Goal: Task Accomplishment & Management: Manage account settings

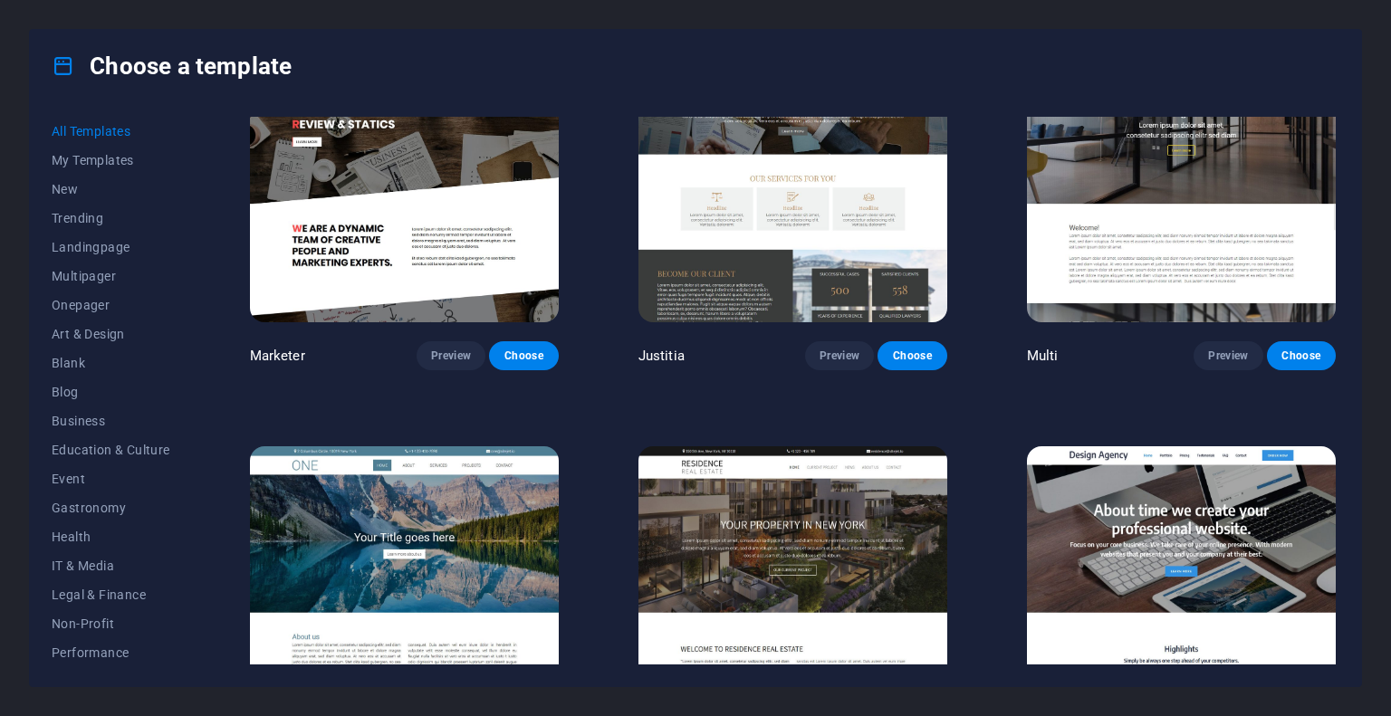
scroll to position [16695, 0]
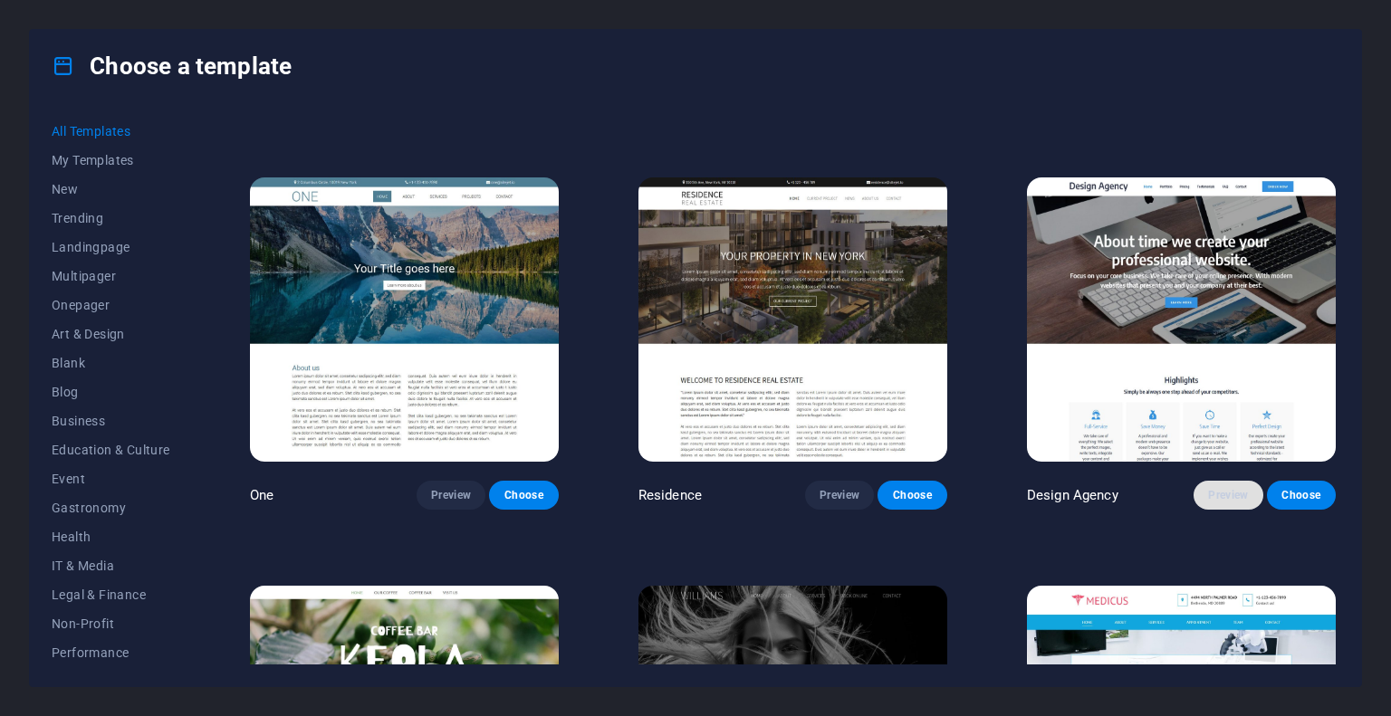
click at [1210, 488] on span "Preview" at bounding box center [1228, 495] width 40 height 14
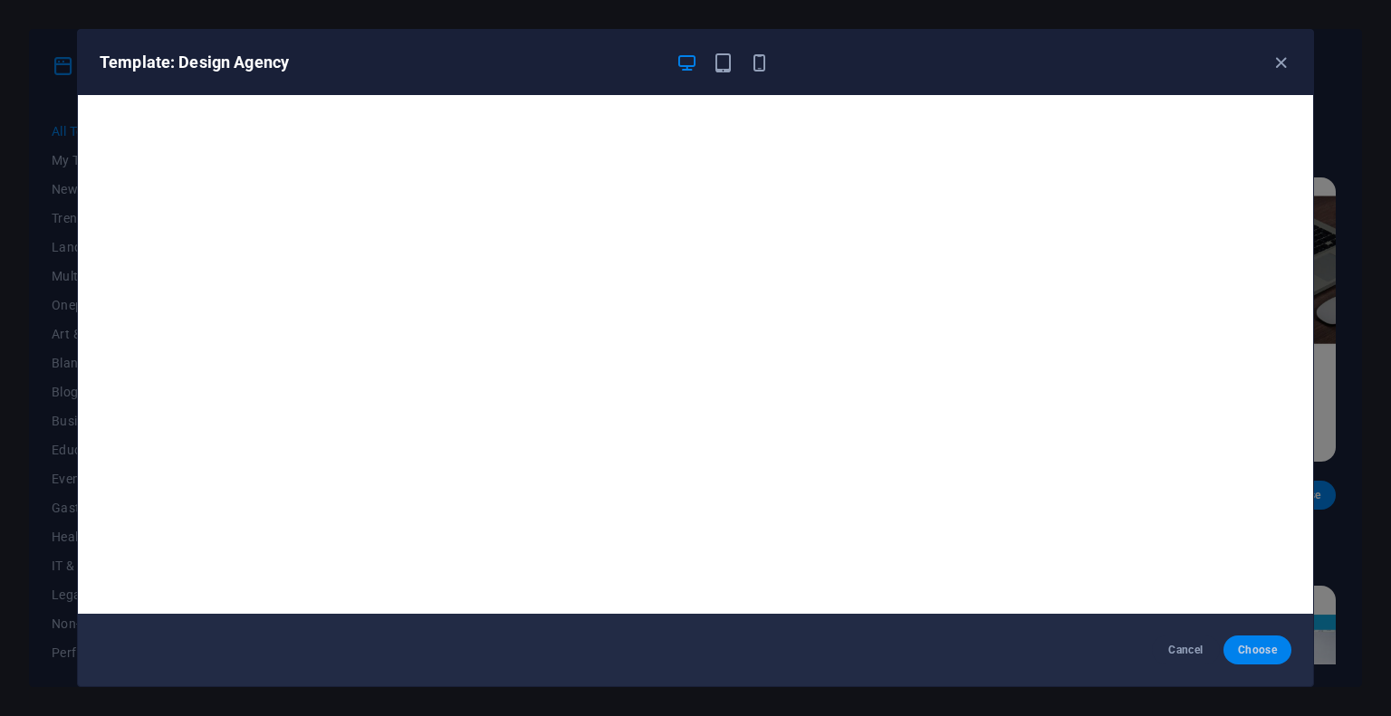
click at [1257, 652] on span "Choose" at bounding box center [1257, 650] width 39 height 14
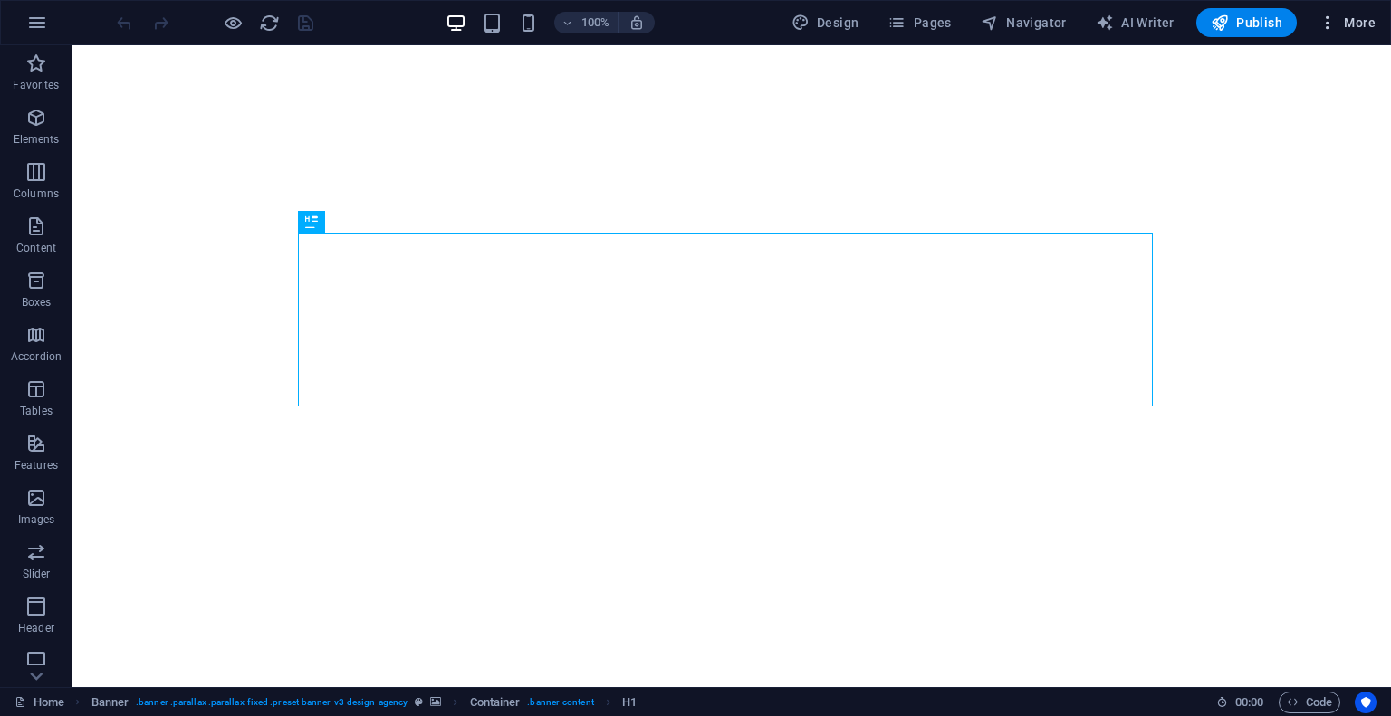
click at [1326, 22] on icon "button" at bounding box center [1327, 23] width 18 height 18
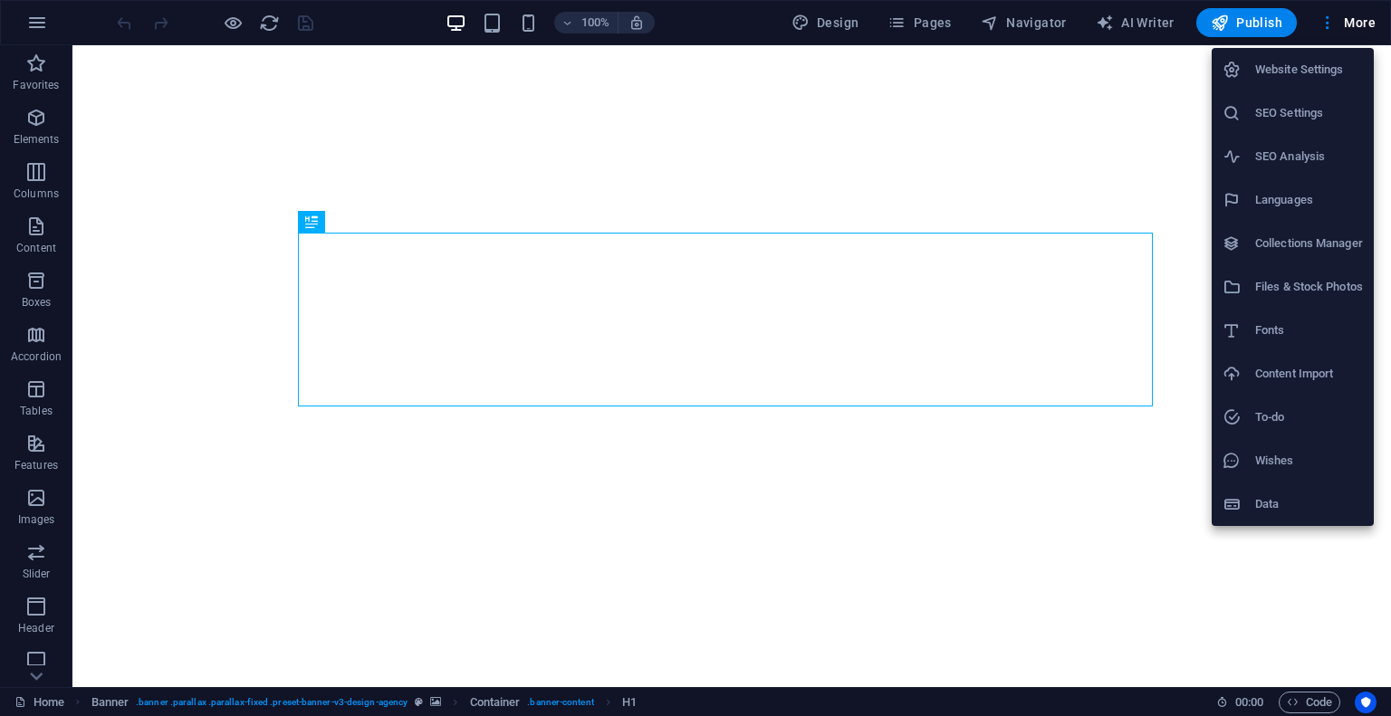
click at [1293, 66] on h6 "Website Settings" at bounding box center [1309, 70] width 108 height 22
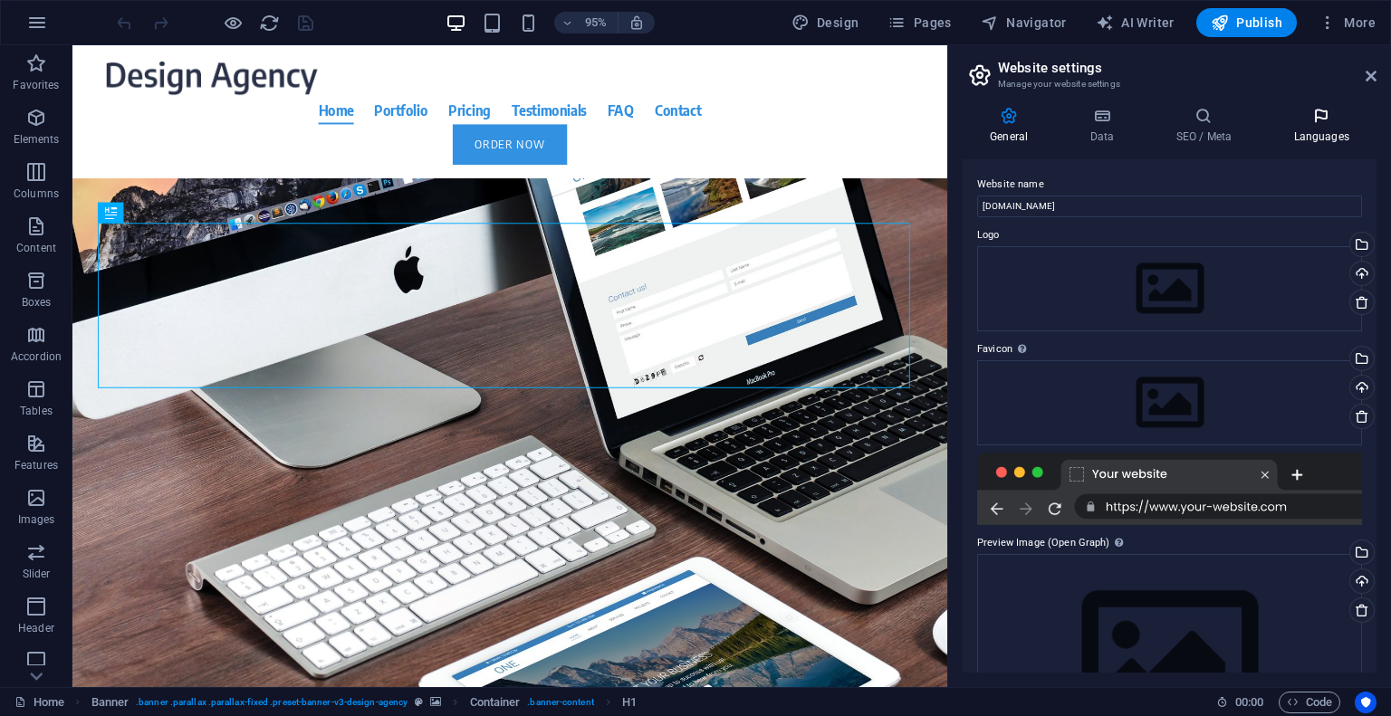
click at [1317, 131] on h4 "Languages" at bounding box center [1321, 126] width 110 height 38
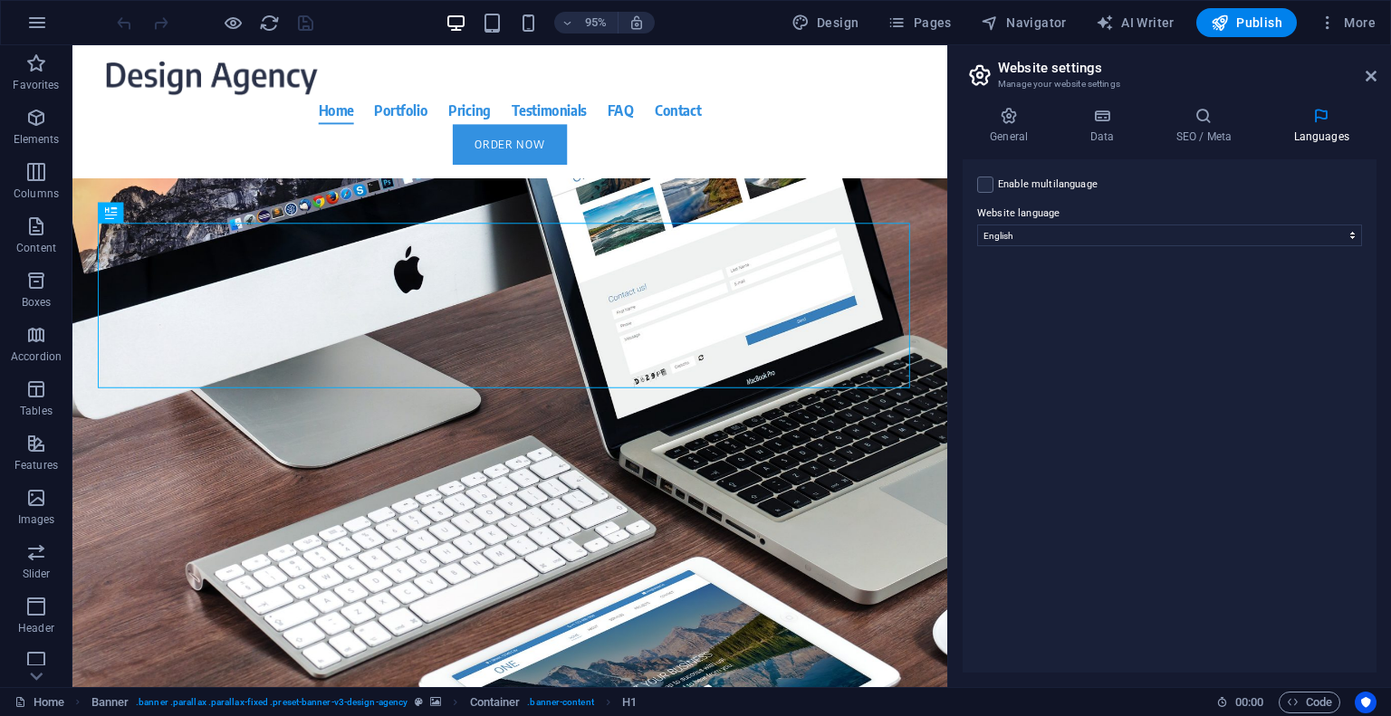
click at [1059, 177] on label "Enable multilanguage To disable multilanguage delete all languages until only o…" at bounding box center [1048, 185] width 100 height 22
click at [0, 0] on input "Enable multilanguage To disable multilanguage delete all languages until only o…" at bounding box center [0, 0] width 0 height 0
click at [990, 348] on icon at bounding box center [990, 348] width 10 height 13
select select
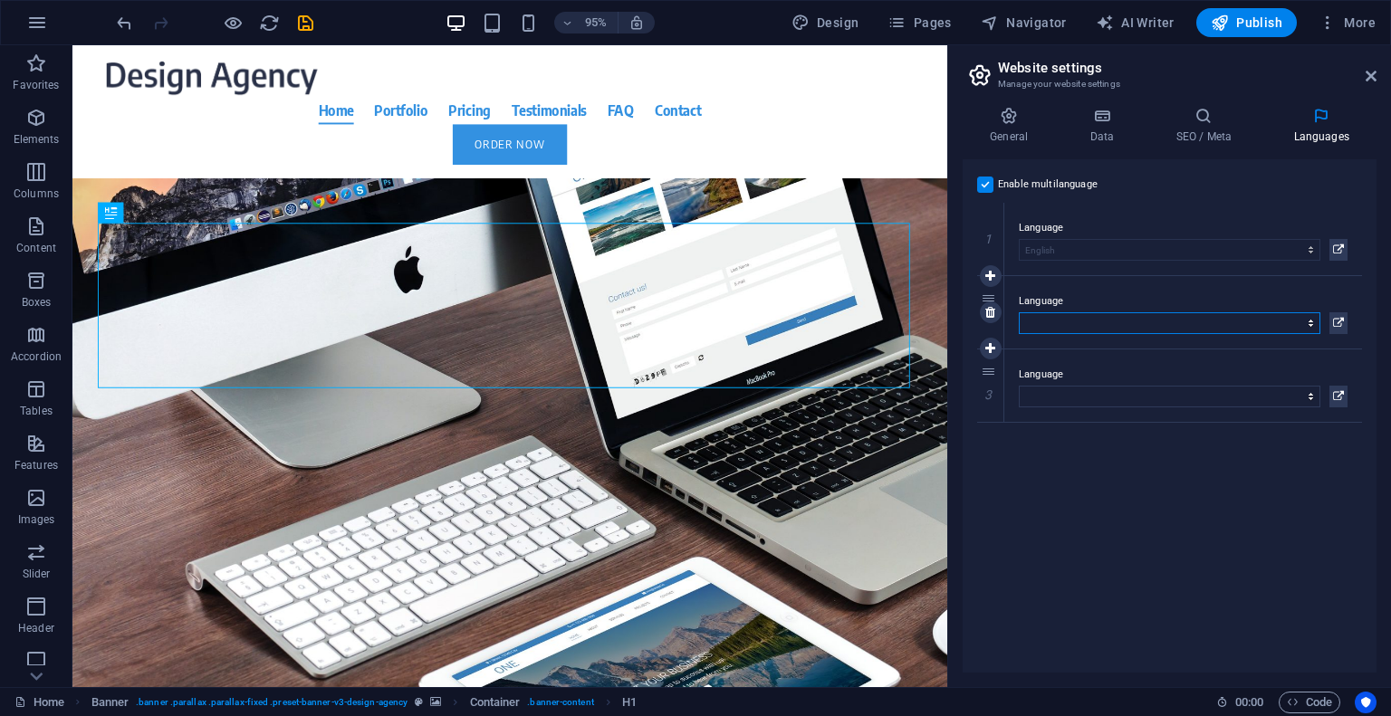
click at [1054, 314] on select "Abkhazian Afar Afrikaans Akan Albanian Amharic Arabic Aragonese Armenian Assame…" at bounding box center [1169, 323] width 301 height 22
select select "55"
click at [1019, 312] on select "Abkhazian Afar Afrikaans Akan Albanian Amharic Arabic Aragonese Armenian Assame…" at bounding box center [1169, 323] width 301 height 22
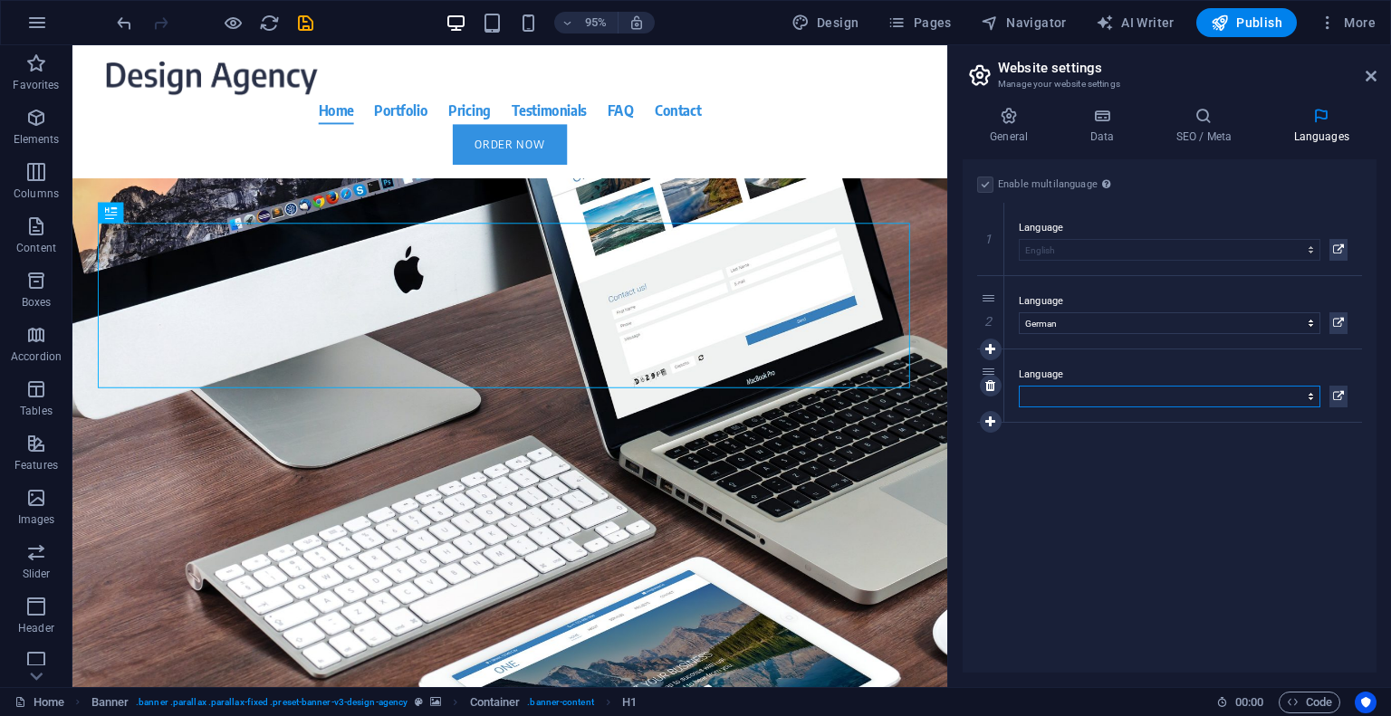
click at [1053, 394] on select "Abkhazian Afar Afrikaans Akan Albanian Amharic Arabic Aragonese Armenian Assame…" at bounding box center [1169, 397] width 301 height 22
select select "148"
click at [1019, 386] on select "Abkhazian Afar Afrikaans Akan Albanian Amharic Arabic Aragonese Armenian Assame…" at bounding box center [1169, 397] width 301 height 22
drag, startPoint x: 1121, startPoint y: 539, endPoint x: 1115, endPoint y: 524, distance: 15.5
click at [1123, 538] on div "Enable multilanguage To disable multilanguage delete all languages until only o…" at bounding box center [1169, 415] width 414 height 513
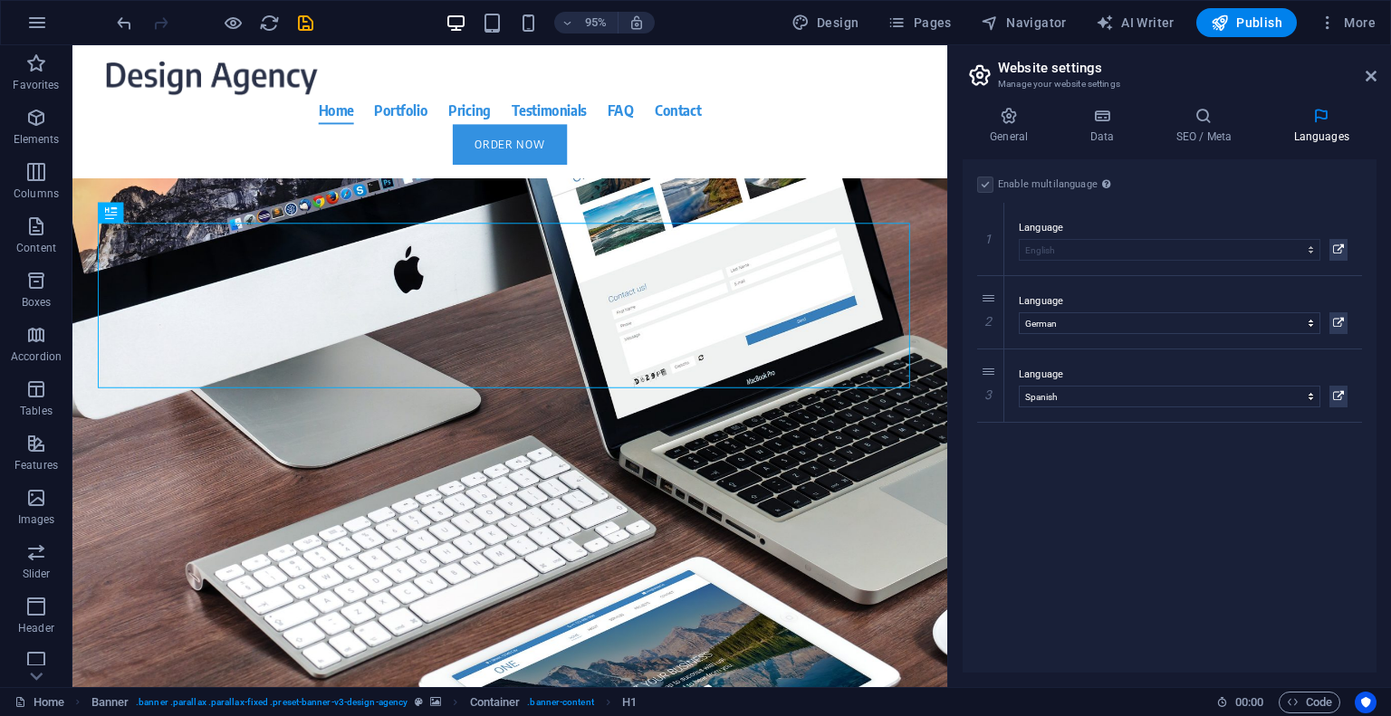
click at [1219, 497] on div "Enable multilanguage To disable multilanguage delete all languages until only o…" at bounding box center [1169, 415] width 414 height 513
click at [1197, 135] on h4 "SEO / Meta" at bounding box center [1207, 126] width 118 height 38
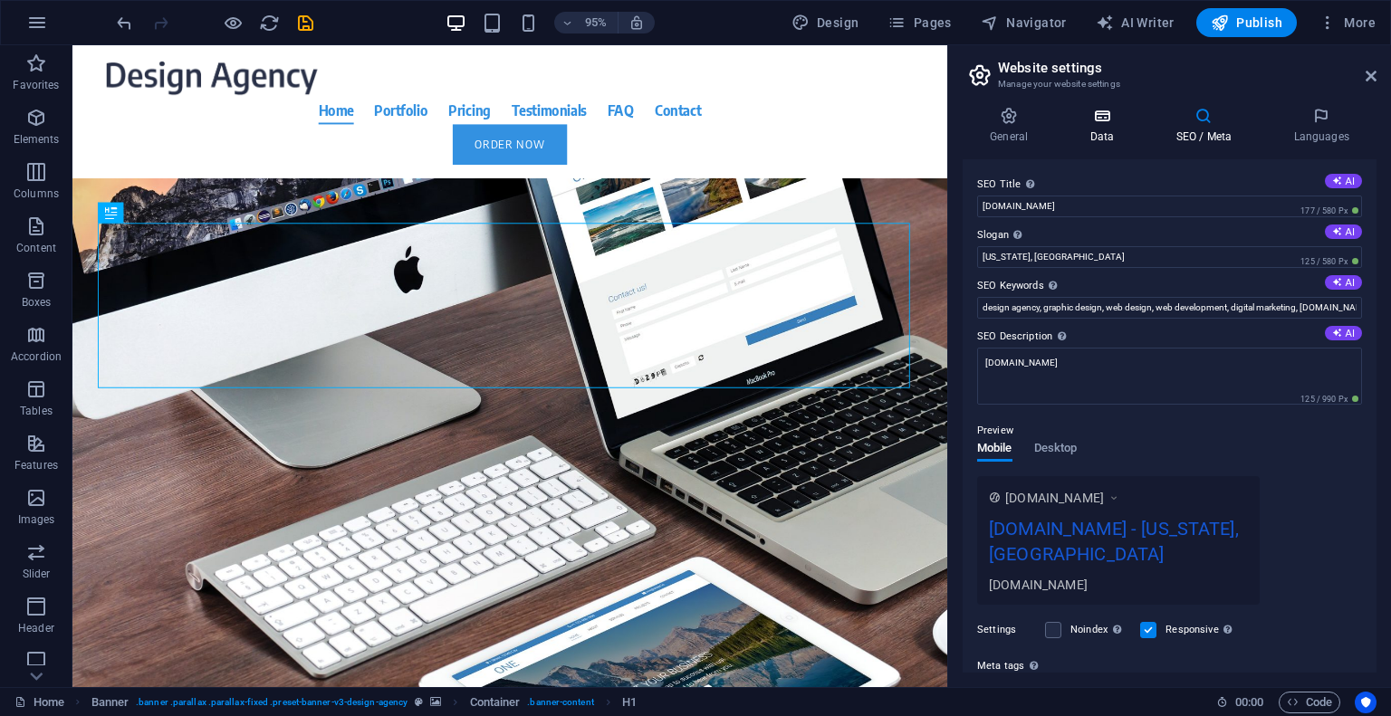
click at [1107, 137] on h4 "Data" at bounding box center [1105, 126] width 86 height 38
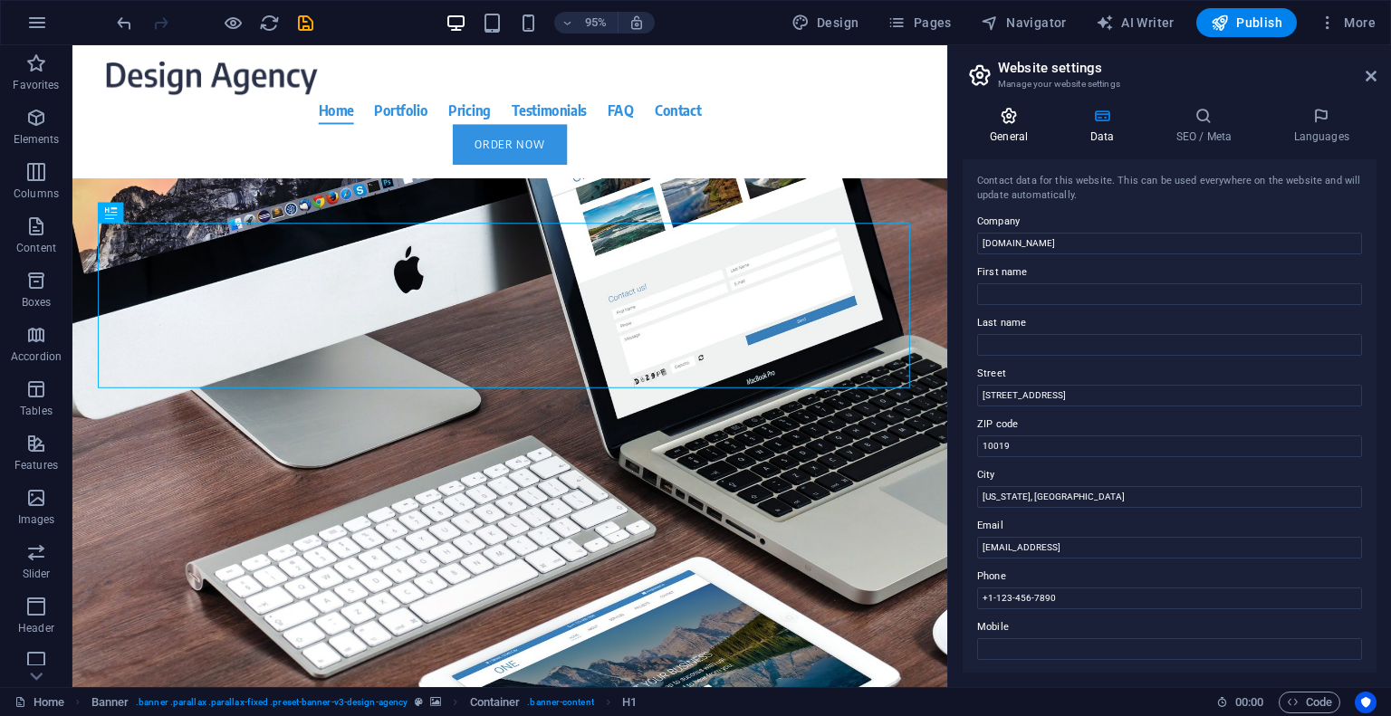
click at [1007, 131] on h4 "General" at bounding box center [1012, 126] width 100 height 38
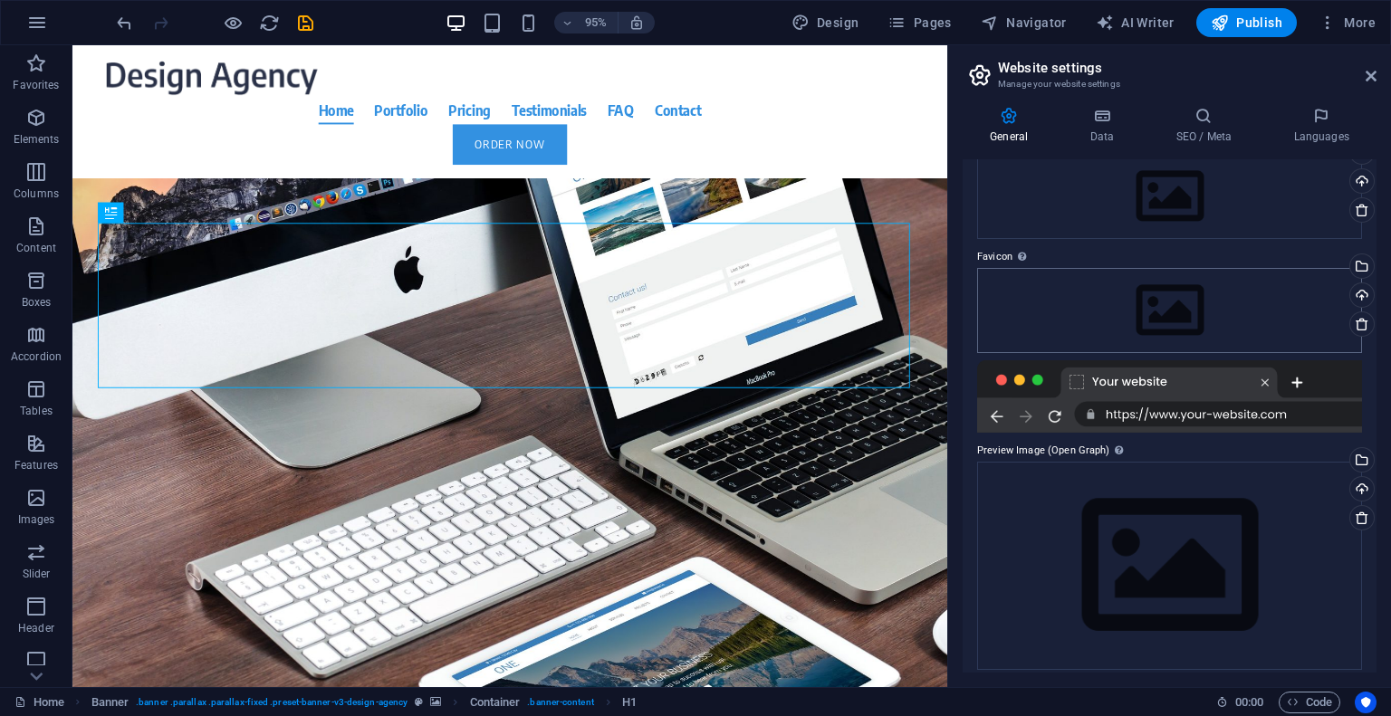
scroll to position [103, 0]
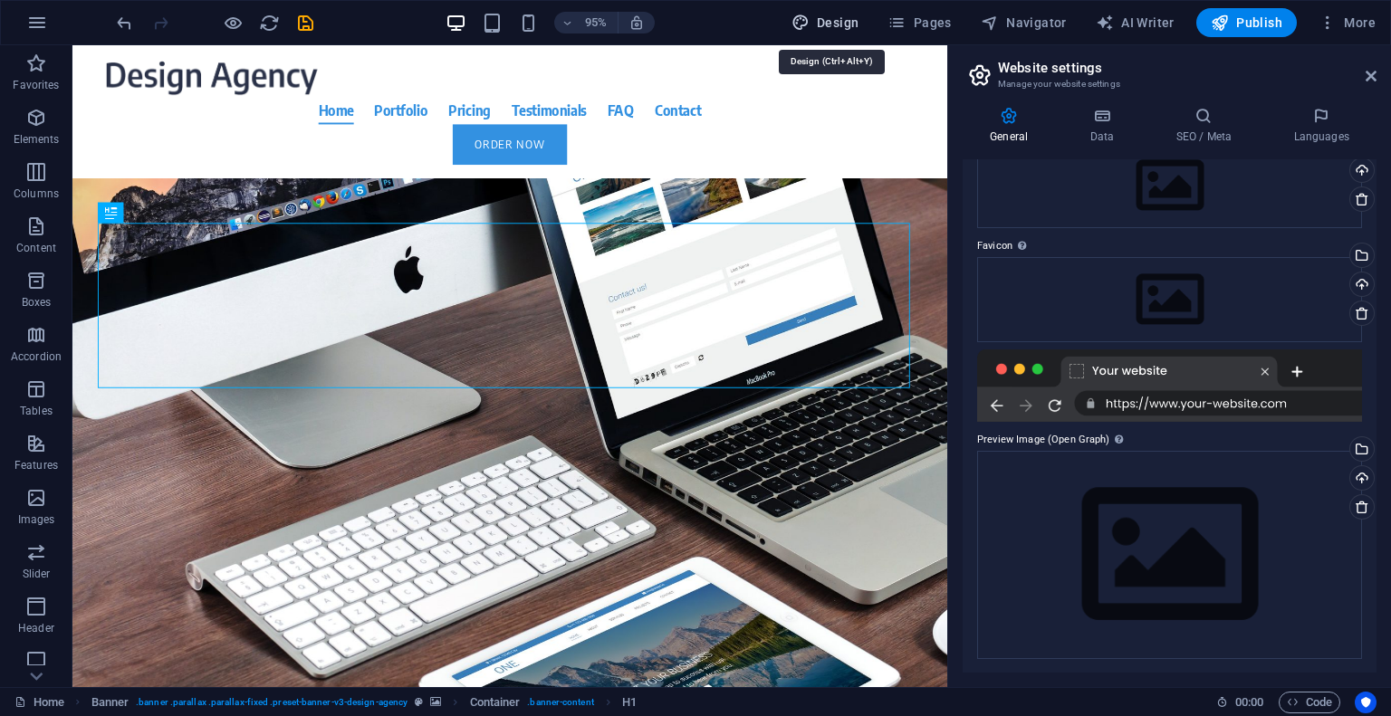
click at [852, 28] on span "Design" at bounding box center [825, 23] width 68 height 18
select select "rem"
select select "400"
select select "px"
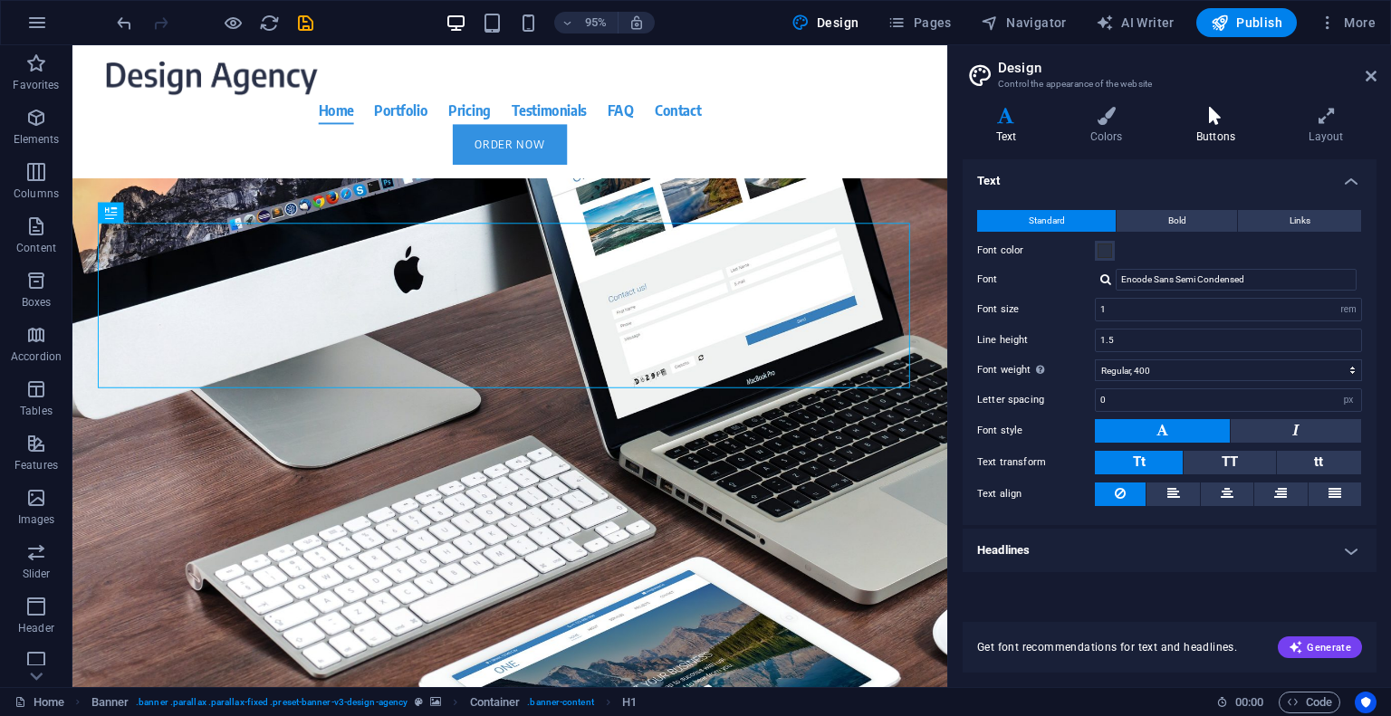
drag, startPoint x: 1098, startPoint y: 118, endPoint x: 1190, endPoint y: 134, distance: 92.9
click at [1099, 118] on icon at bounding box center [1106, 116] width 99 height 18
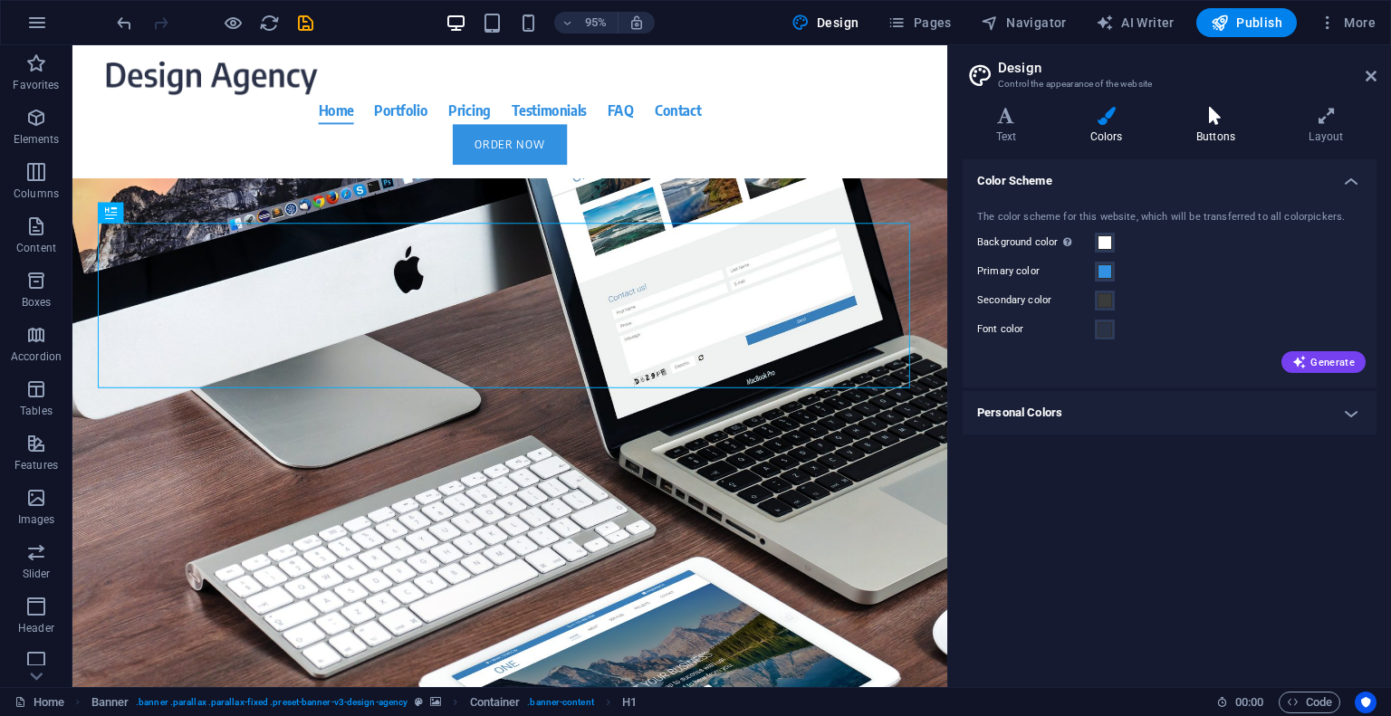
click at [1228, 135] on h4 "Buttons" at bounding box center [1219, 126] width 112 height 38
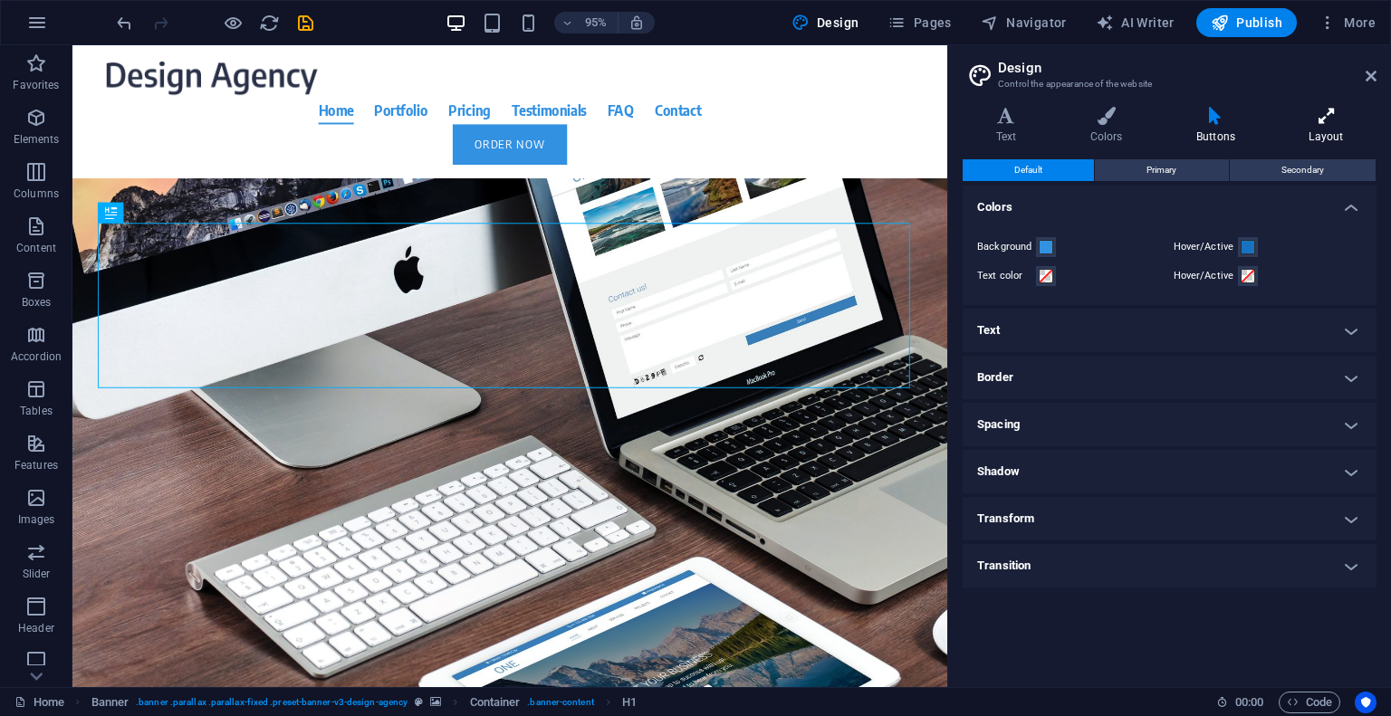
drag, startPoint x: 1301, startPoint y: 134, endPoint x: 1319, endPoint y: 134, distance: 18.1
click at [1302, 134] on h4 "Layout" at bounding box center [1326, 126] width 100 height 38
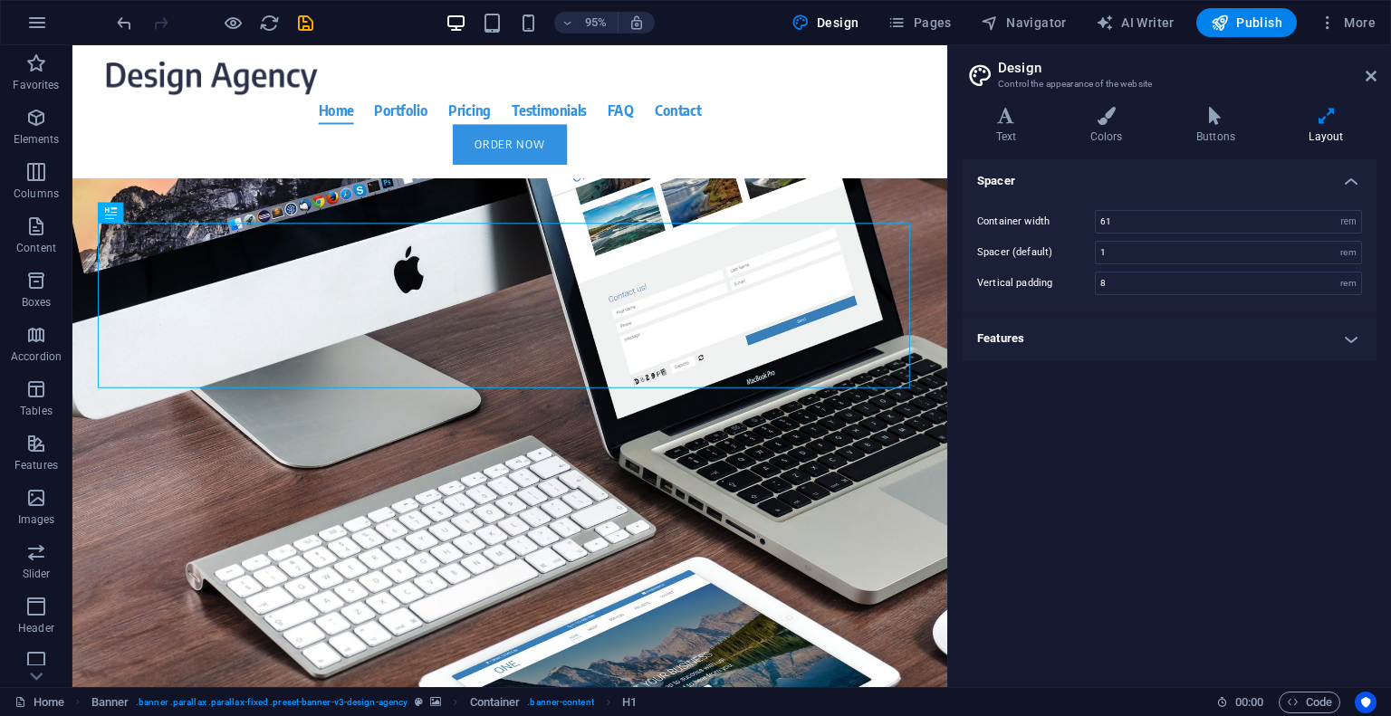
click at [1324, 345] on h4 "Features" at bounding box center [1169, 338] width 414 height 43
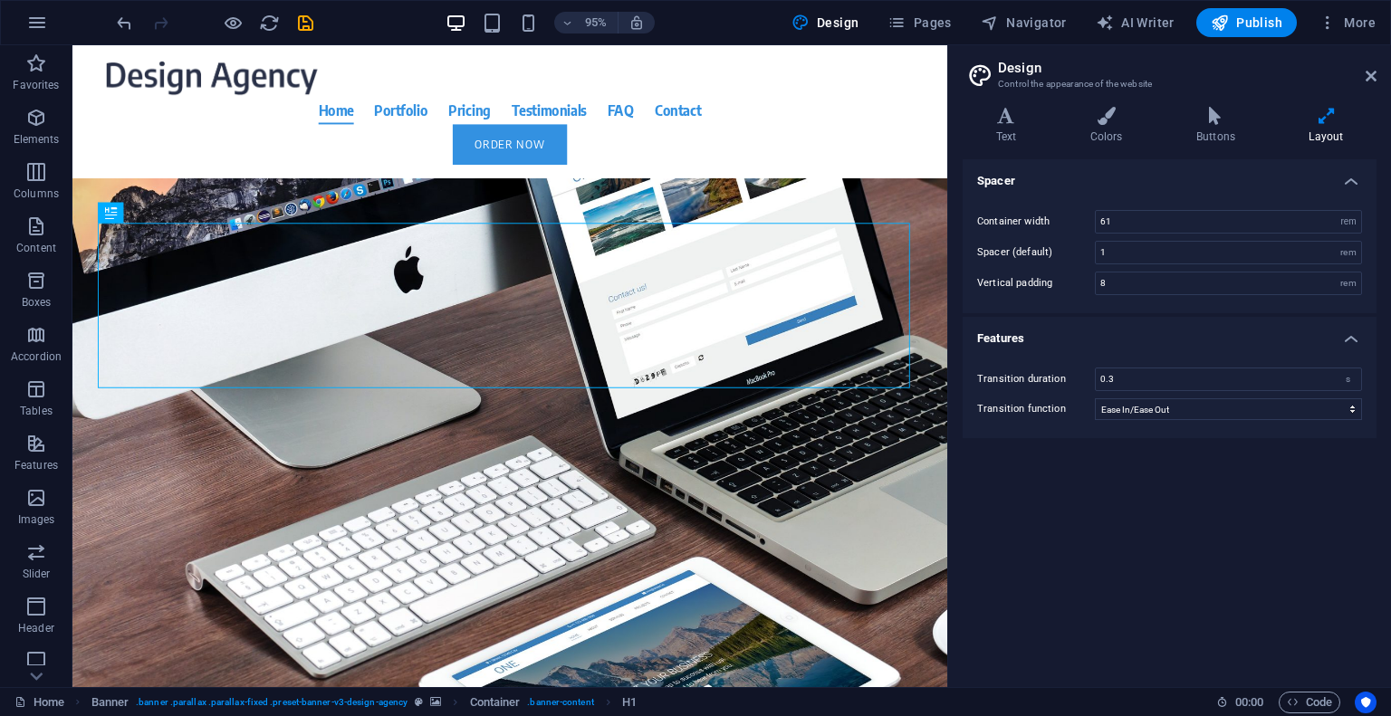
click at [1320, 343] on h4 "Features" at bounding box center [1169, 333] width 414 height 33
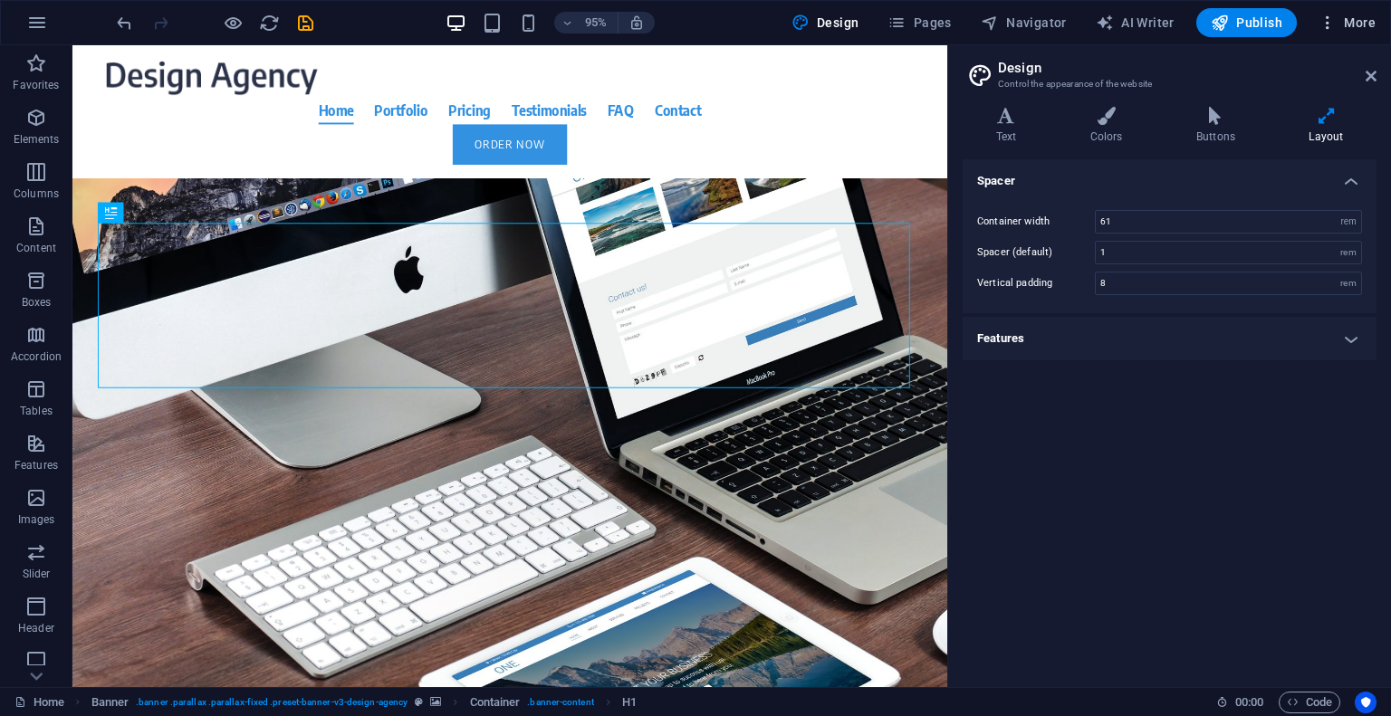
click at [1337, 32] on button "More" at bounding box center [1347, 22] width 72 height 29
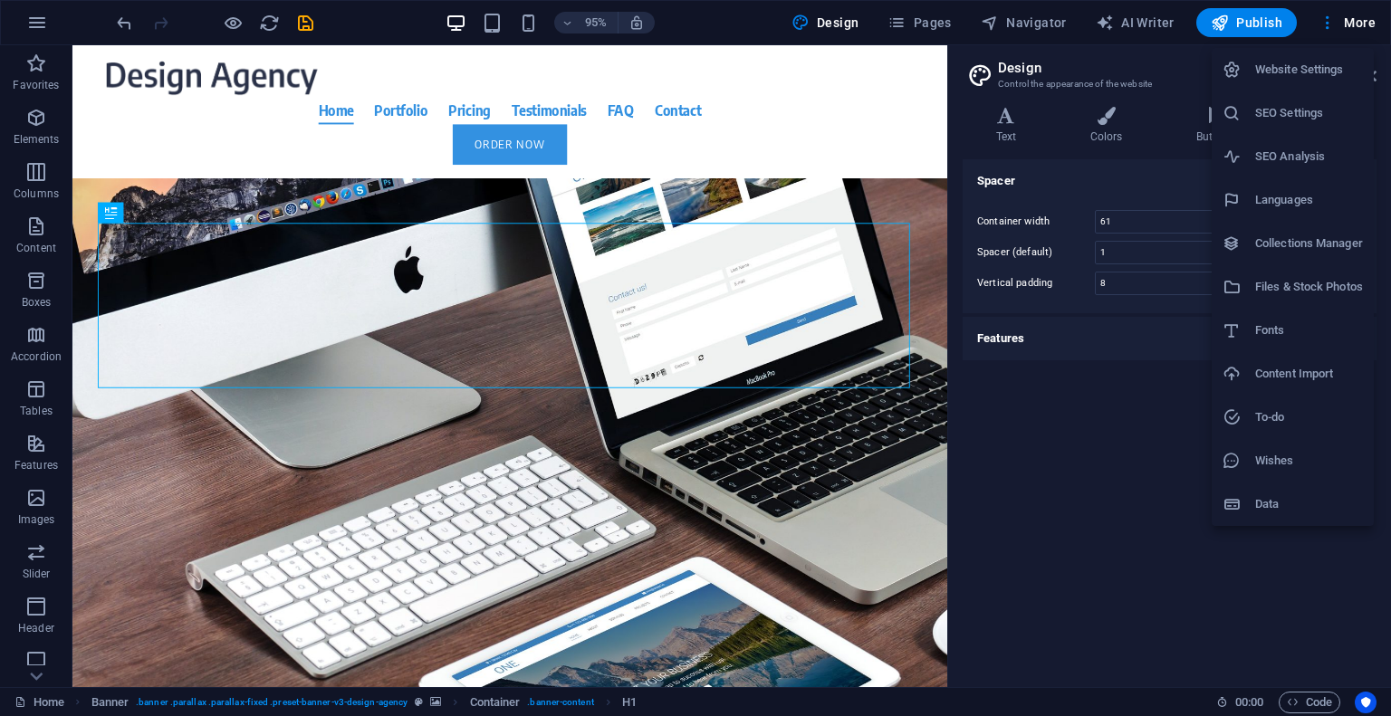
drag, startPoint x: 1156, startPoint y: 485, endPoint x: 1123, endPoint y: 517, distance: 46.1
click at [1154, 485] on div at bounding box center [695, 358] width 1391 height 716
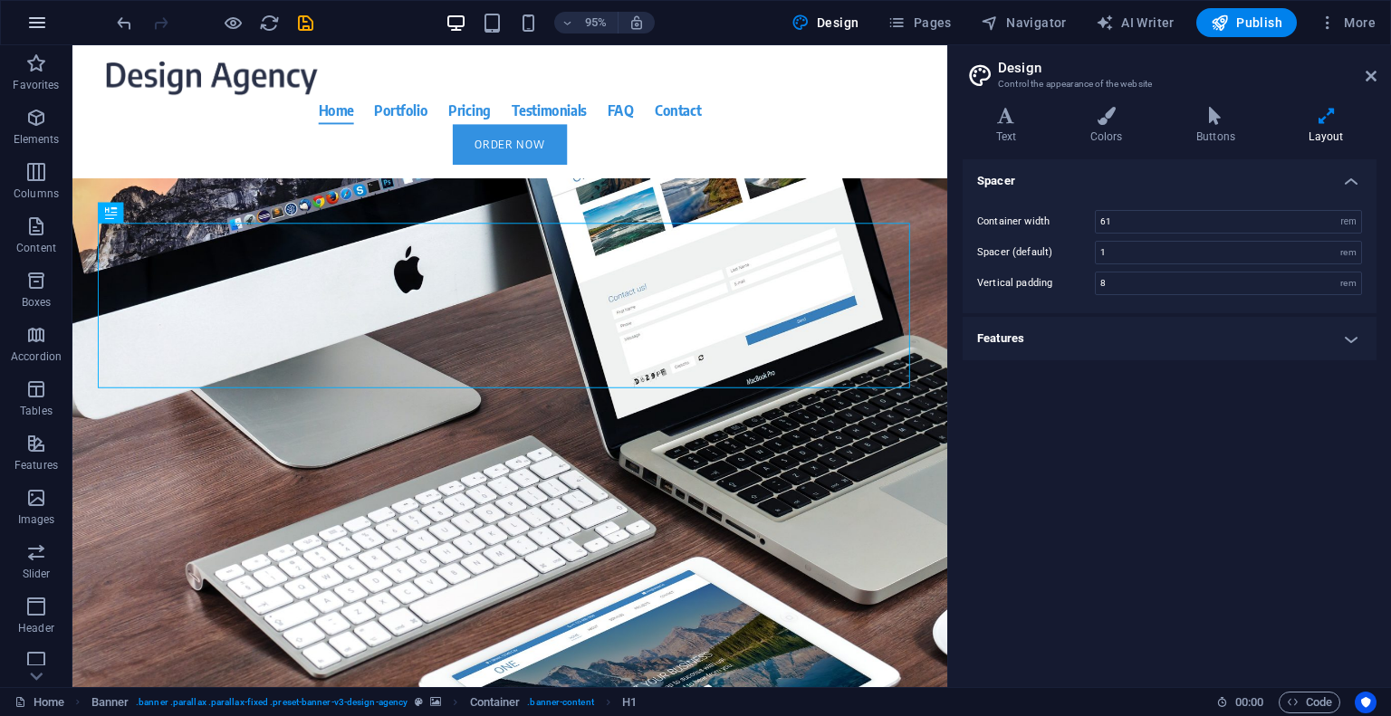
click at [33, 28] on icon "button" at bounding box center [37, 23] width 22 height 22
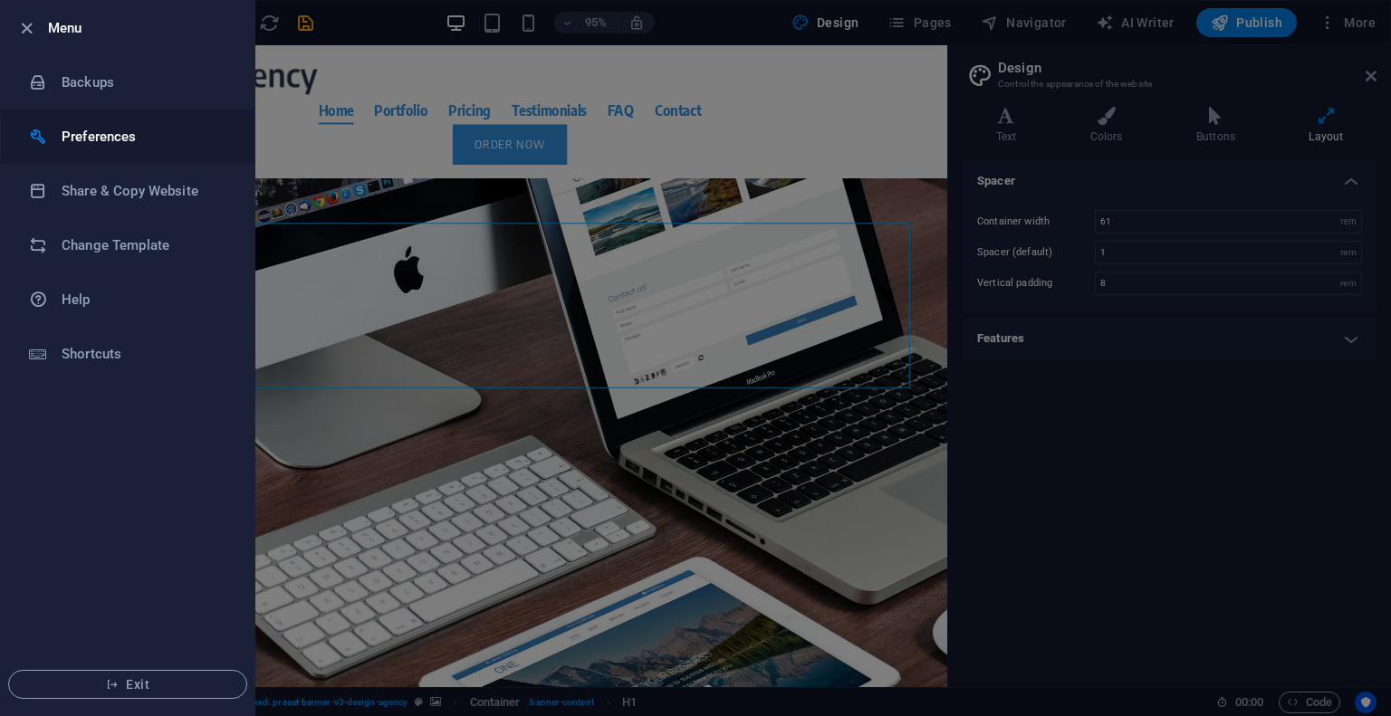
click at [80, 140] on h6 "Preferences" at bounding box center [145, 137] width 167 height 22
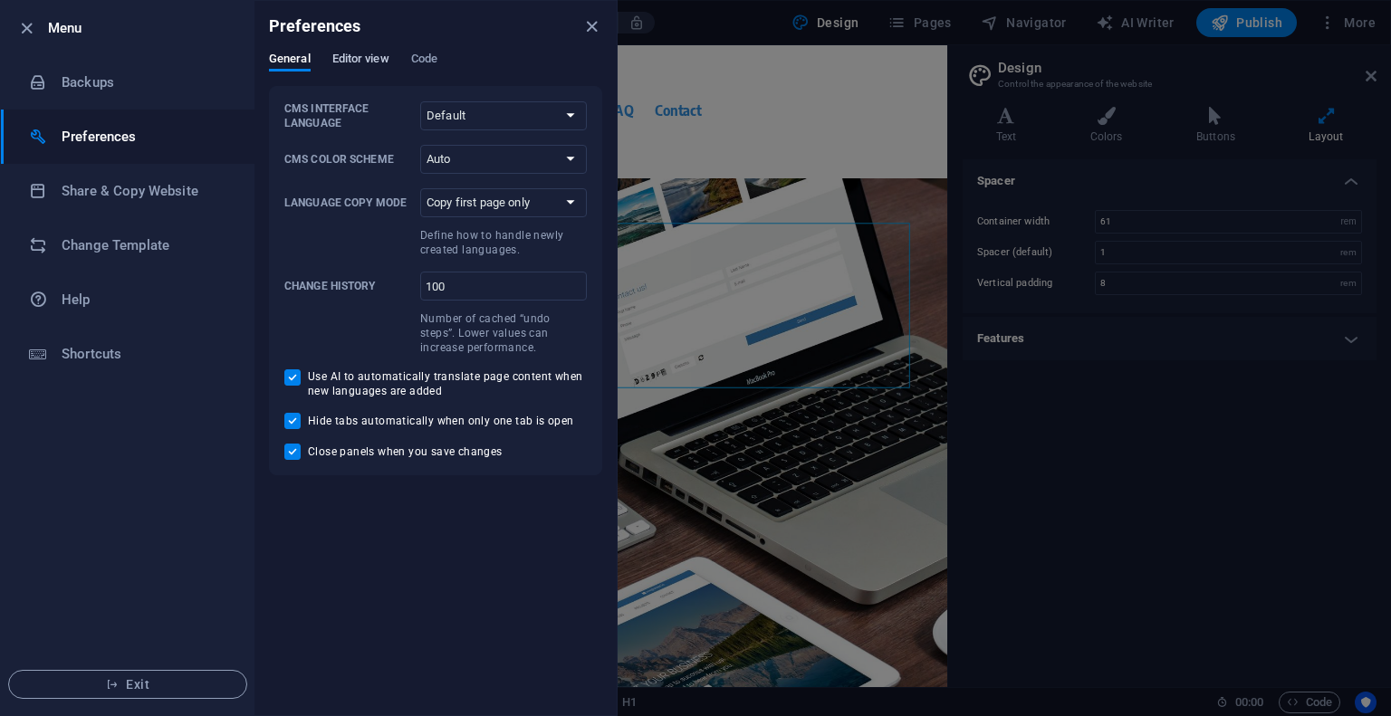
click at [364, 65] on span "Editor view" at bounding box center [360, 60] width 57 height 25
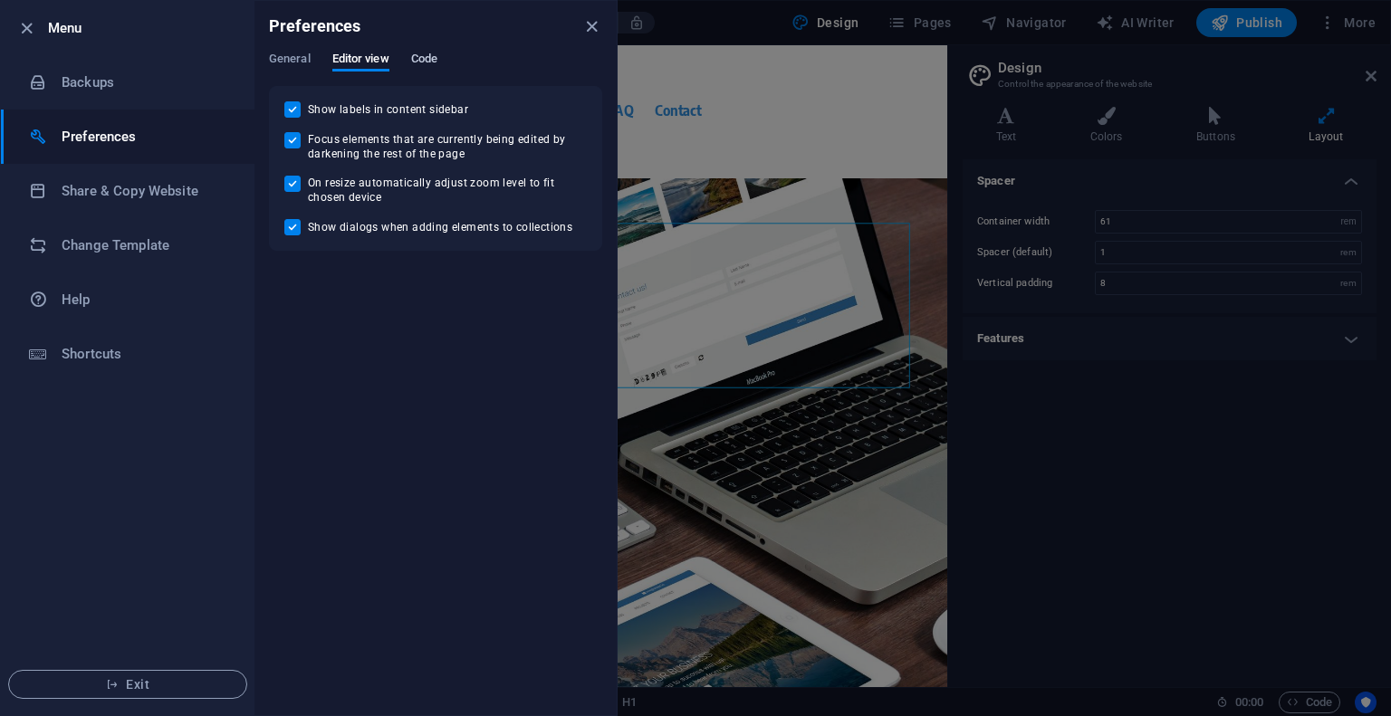
click at [420, 58] on span "Code" at bounding box center [424, 60] width 26 height 25
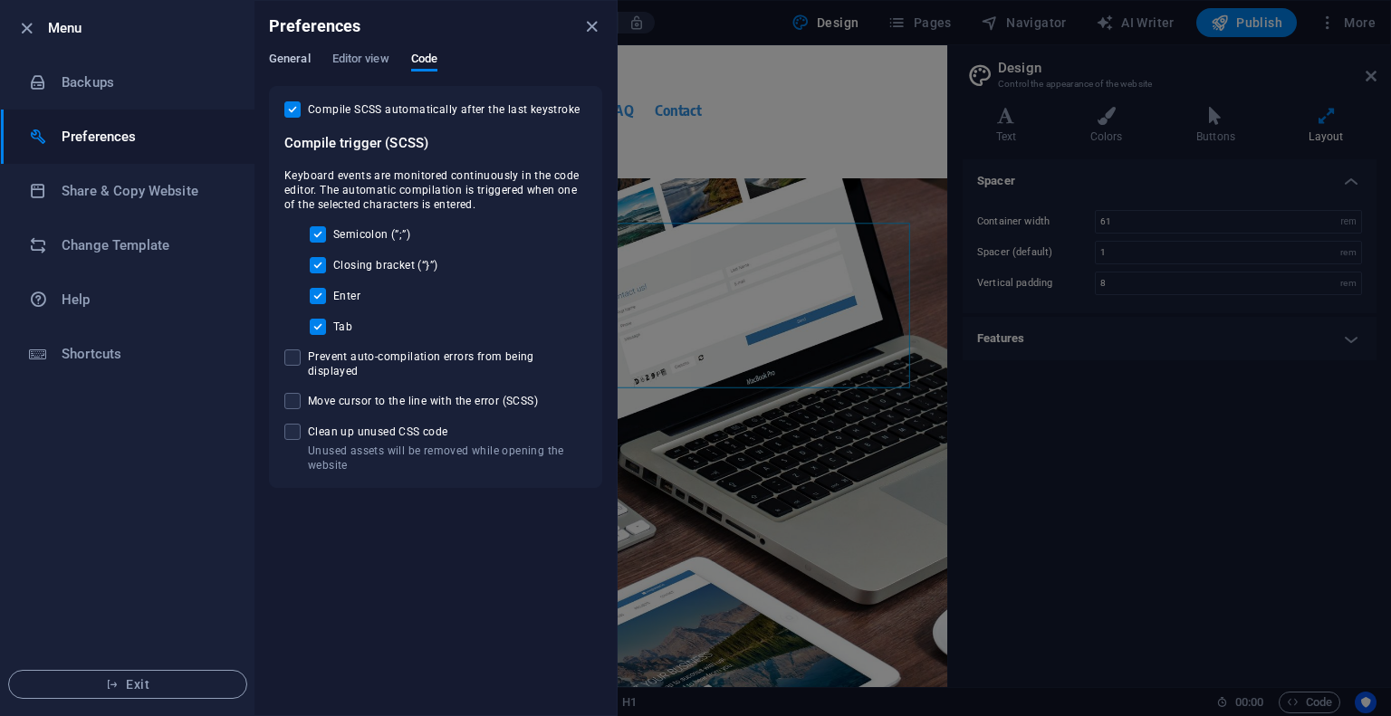
click at [303, 56] on span "General" at bounding box center [290, 60] width 42 height 25
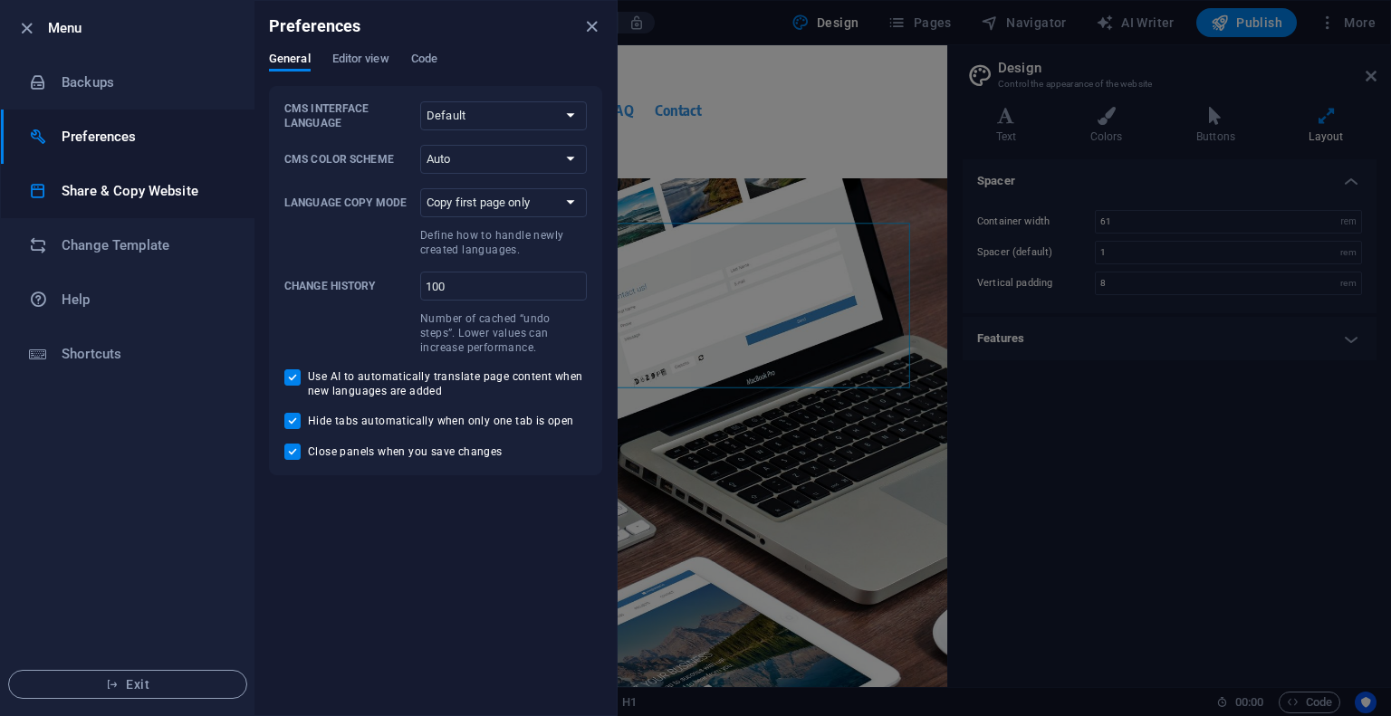
click at [166, 200] on h6 "Share & Copy Website" at bounding box center [145, 191] width 167 height 22
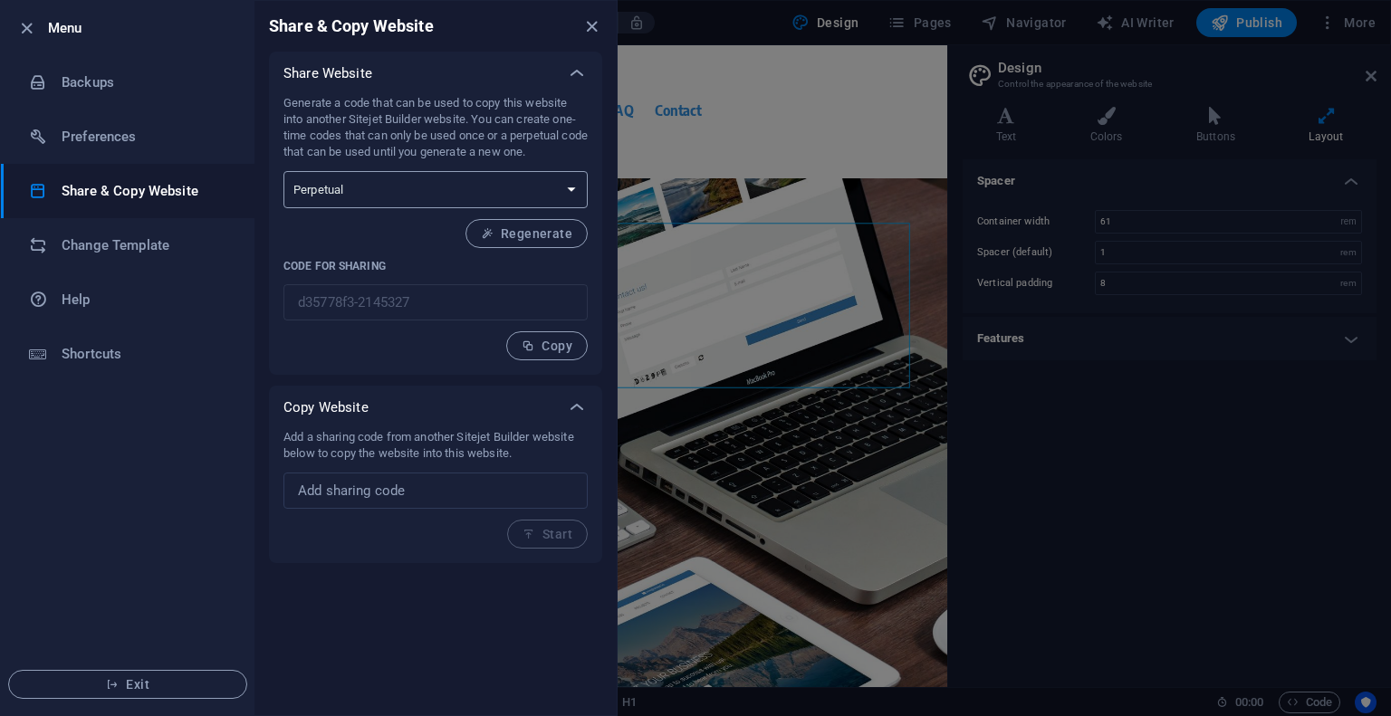
click at [388, 191] on select "One-time Perpetual" at bounding box center [435, 189] width 304 height 37
click at [386, 193] on select "One-time Perpetual" at bounding box center [435, 189] width 304 height 37
click at [134, 255] on h6 "Change Template" at bounding box center [145, 245] width 167 height 22
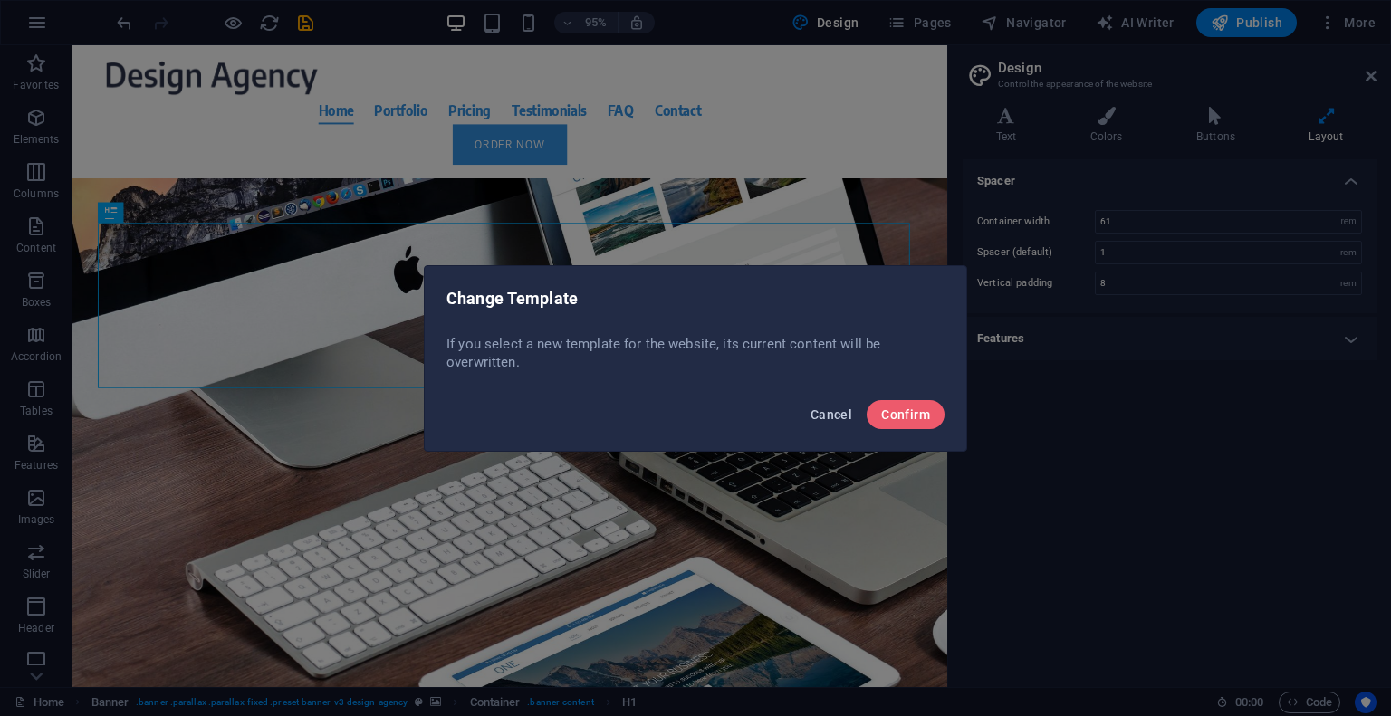
drag, startPoint x: 847, startPoint y: 418, endPoint x: 816, endPoint y: 392, distance: 41.2
click at [847, 418] on span "Cancel" at bounding box center [831, 414] width 42 height 14
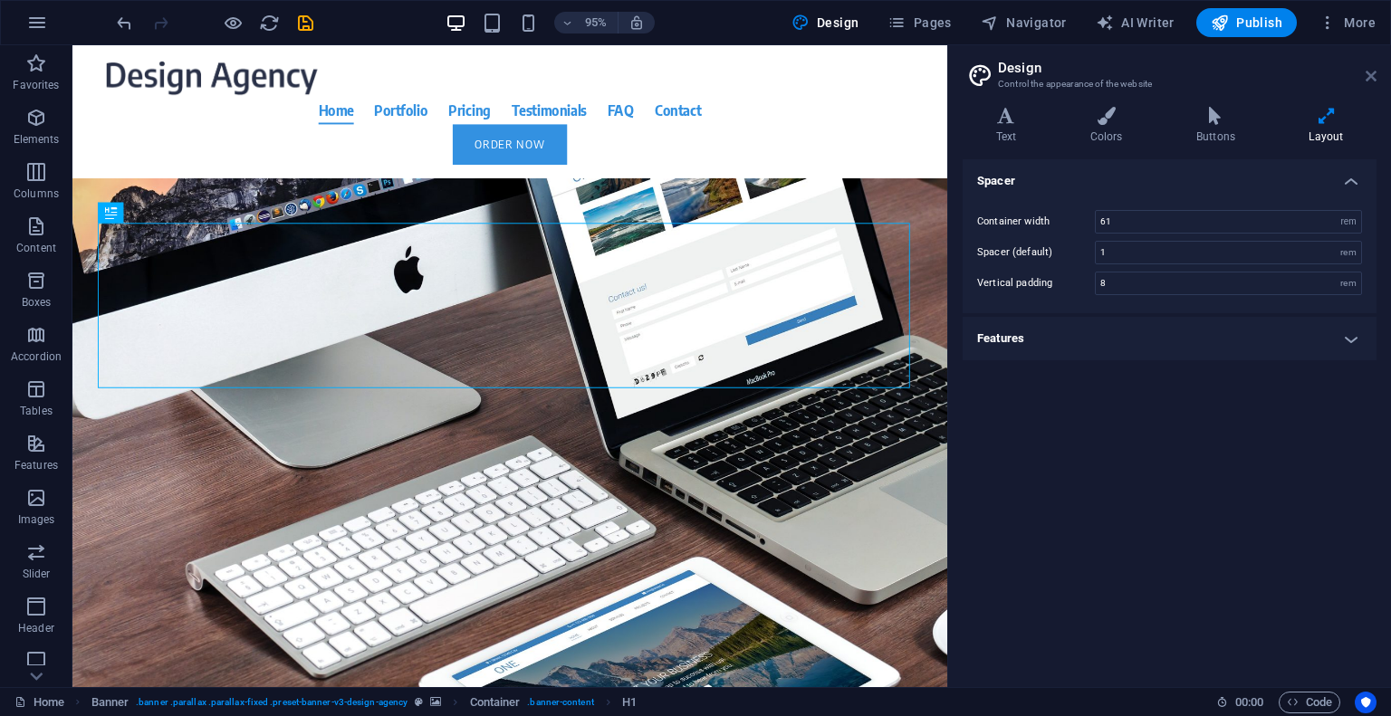
click at [1374, 75] on icon at bounding box center [1370, 76] width 11 height 14
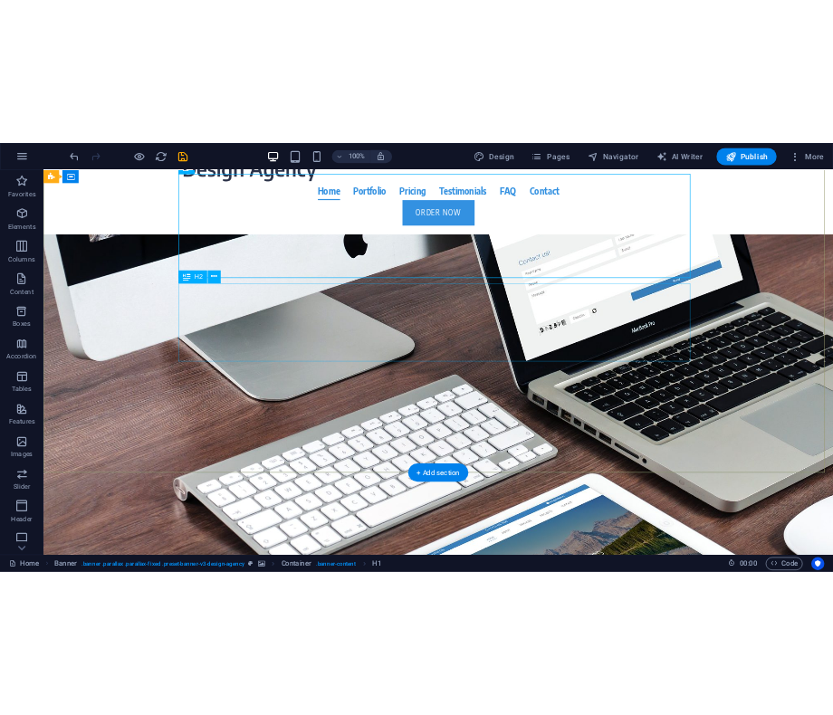
scroll to position [0, 0]
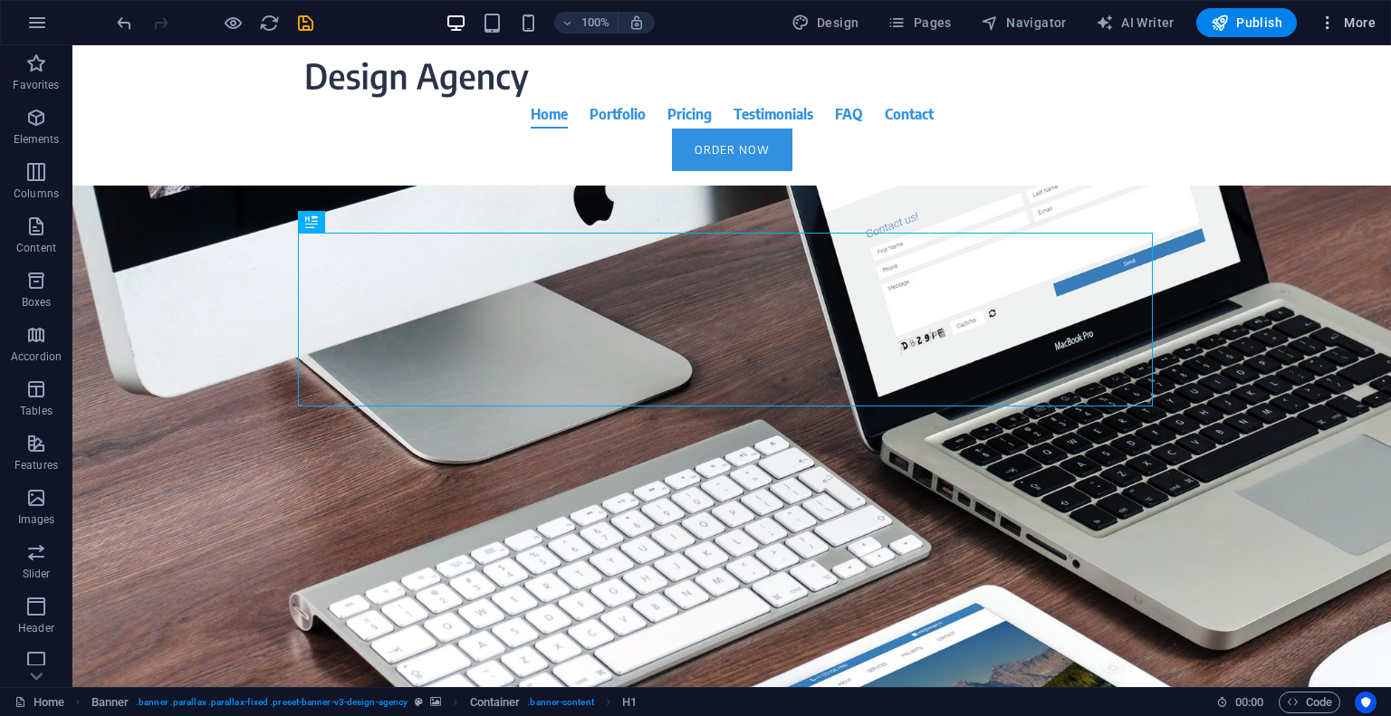
click at [1327, 24] on icon "button" at bounding box center [1327, 23] width 18 height 18
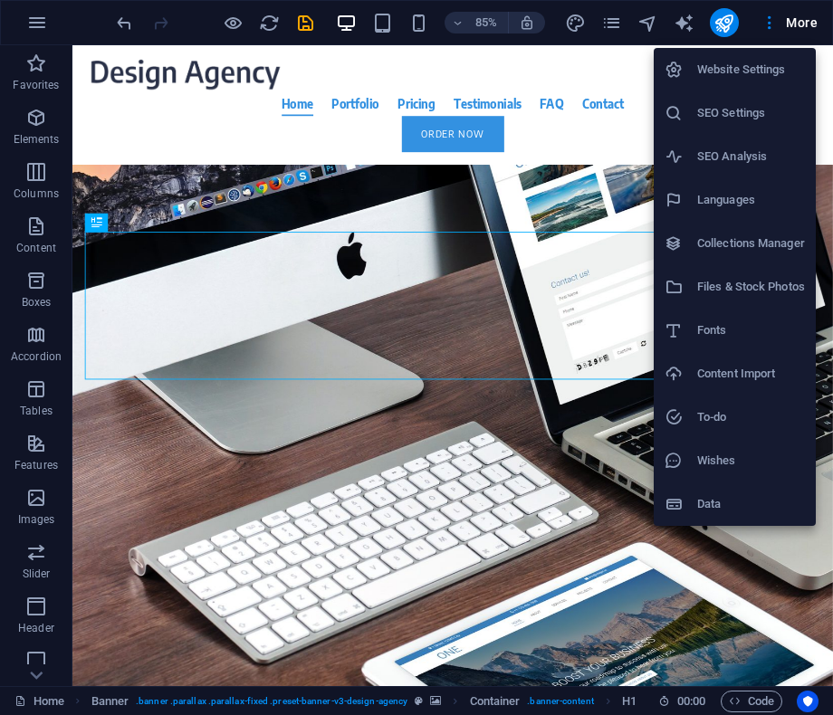
click at [718, 60] on h6 "Website Settings" at bounding box center [751, 70] width 108 height 22
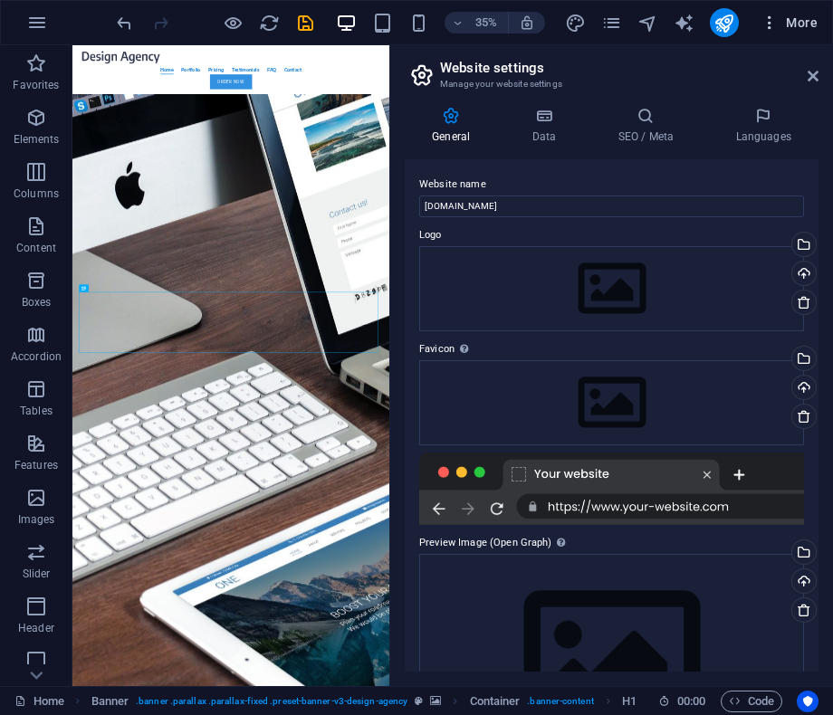
click at [794, 24] on span "More" at bounding box center [789, 23] width 57 height 18
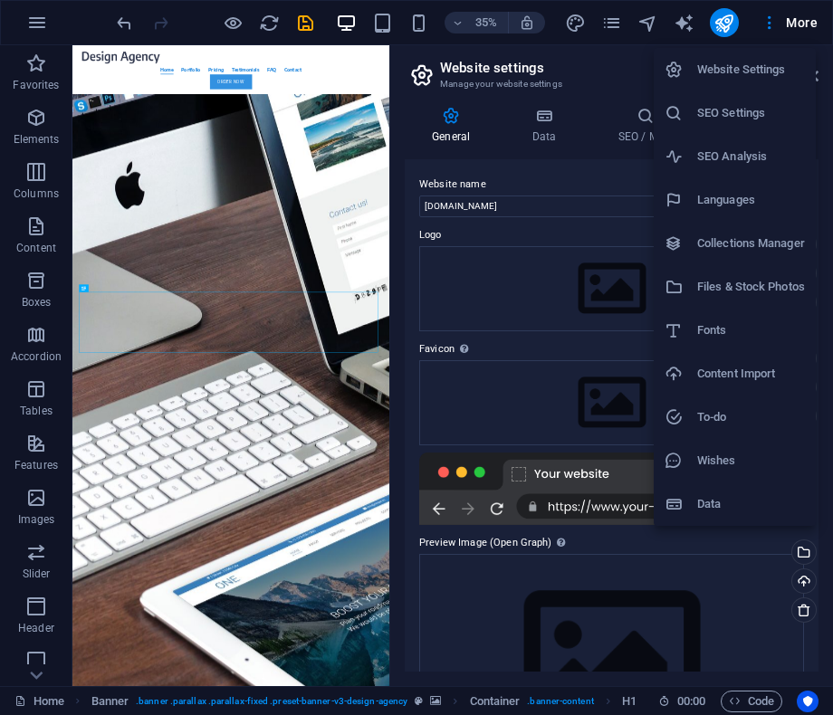
drag, startPoint x: 627, startPoint y: 19, endPoint x: 598, endPoint y: 23, distance: 28.3
click at [626, 20] on div at bounding box center [416, 357] width 833 height 715
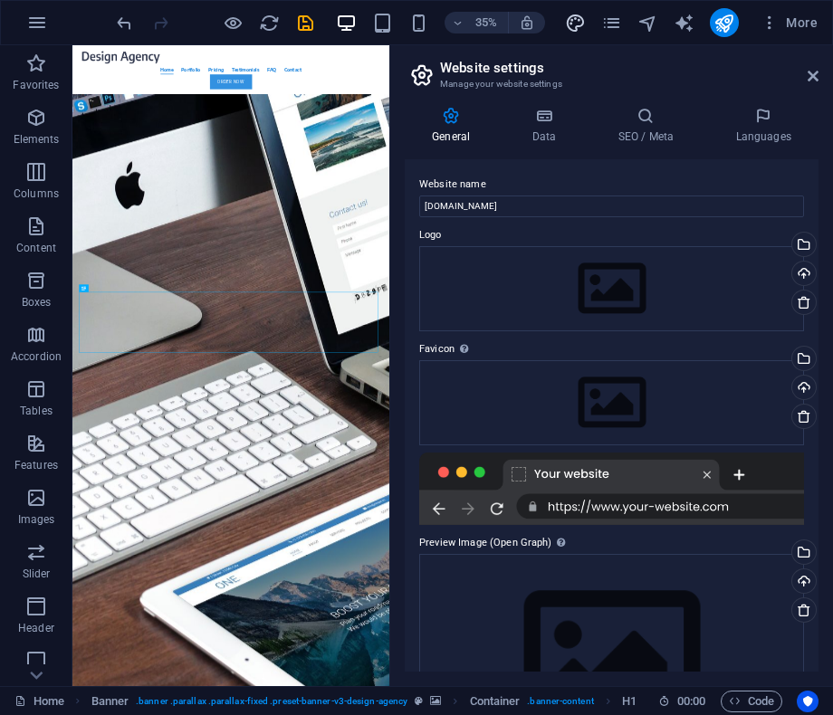
click at [570, 24] on icon "design" at bounding box center [575, 23] width 21 height 21
select select "rem"
select select "400"
select select "px"
select select "rem"
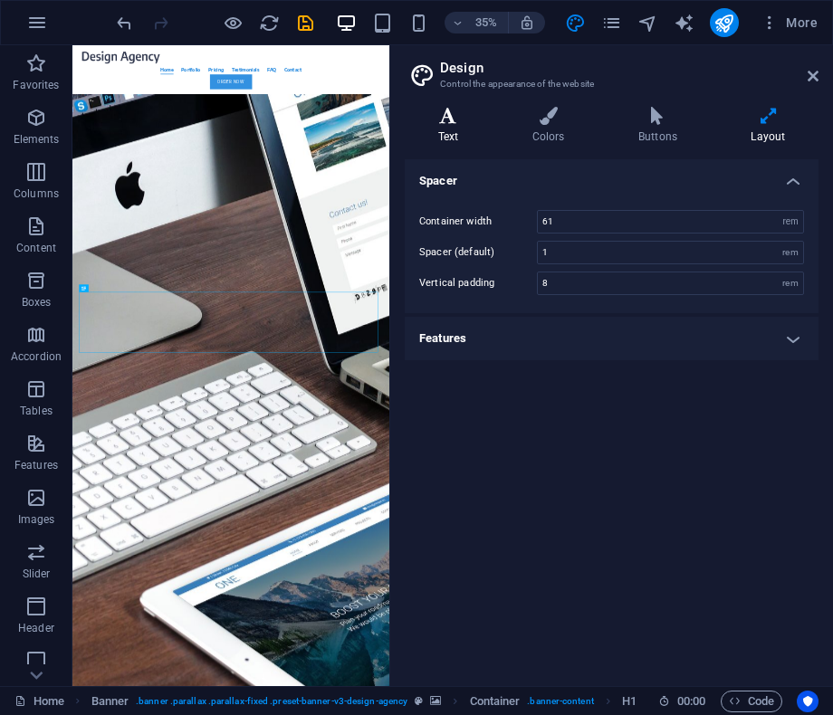
click at [423, 120] on icon at bounding box center [448, 116] width 87 height 18
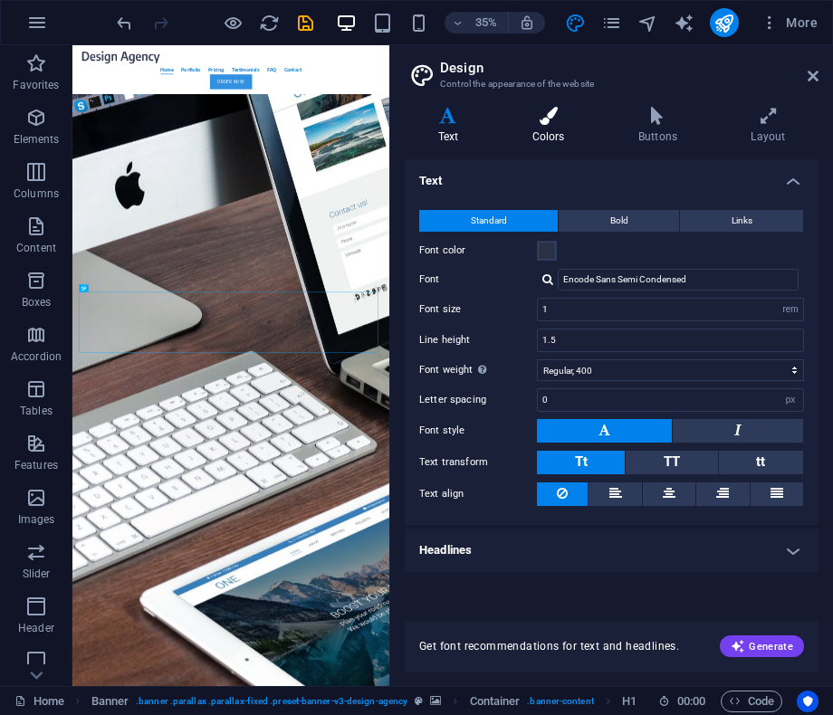
click at [558, 129] on h4 "Colors" at bounding box center [552, 126] width 106 height 38
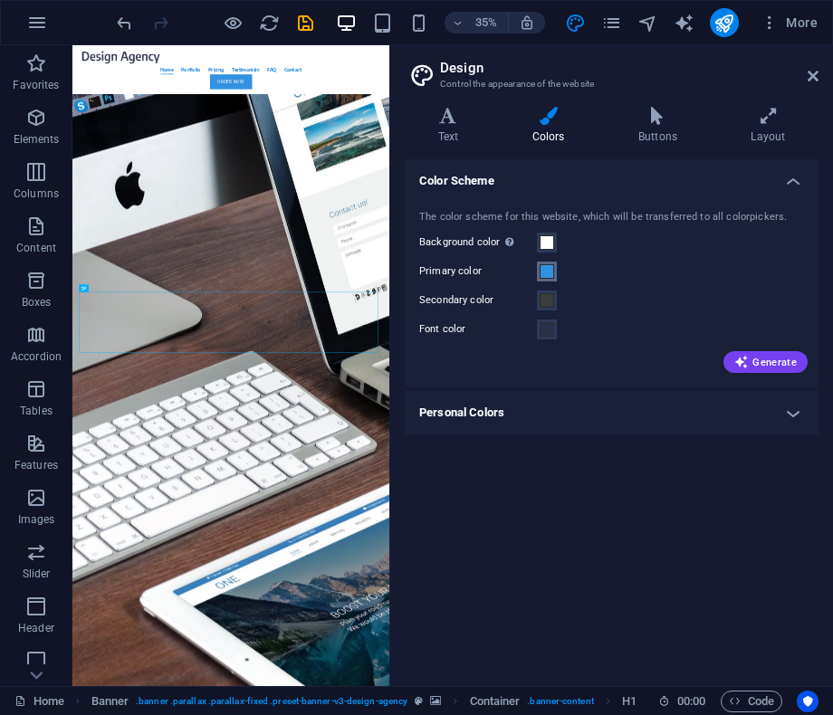
click at [542, 271] on span at bounding box center [547, 271] width 14 height 14
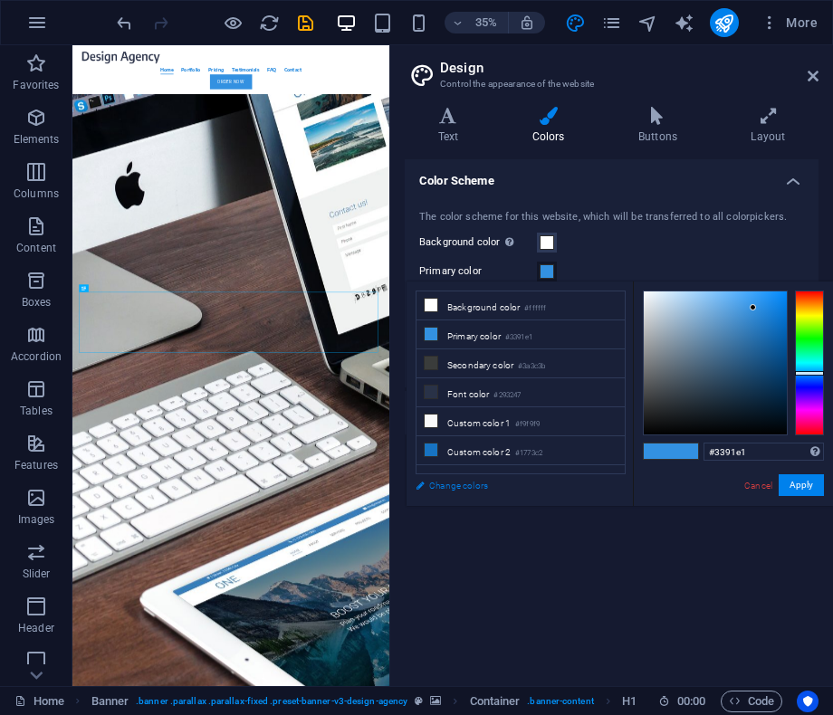
click at [467, 488] on link "Change colors" at bounding box center [512, 485] width 210 height 23
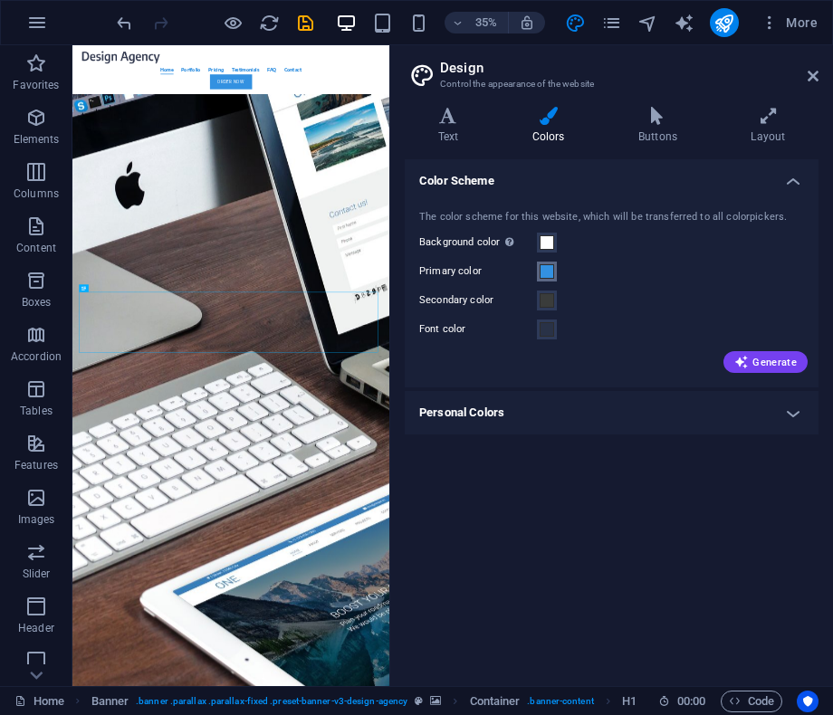
click at [550, 278] on span at bounding box center [547, 271] width 14 height 14
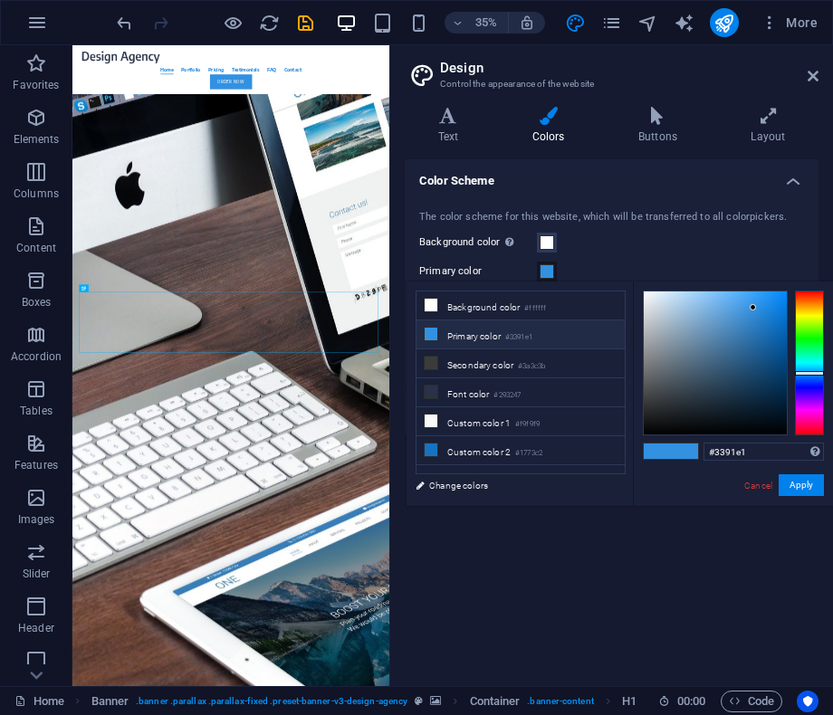
click at [541, 338] on li "Primary color #3391e1" at bounding box center [520, 335] width 208 height 29
drag, startPoint x: 760, startPoint y: 451, endPoint x: 665, endPoint y: 438, distance: 95.0
click at [665, 439] on div "#3391e1 Supported formats #0852ed rgb(8, 82, 237) rgba(8, 82, 237, 90%) hsv(221…" at bounding box center [733, 525] width 200 height 487
paste input "1E73BE"
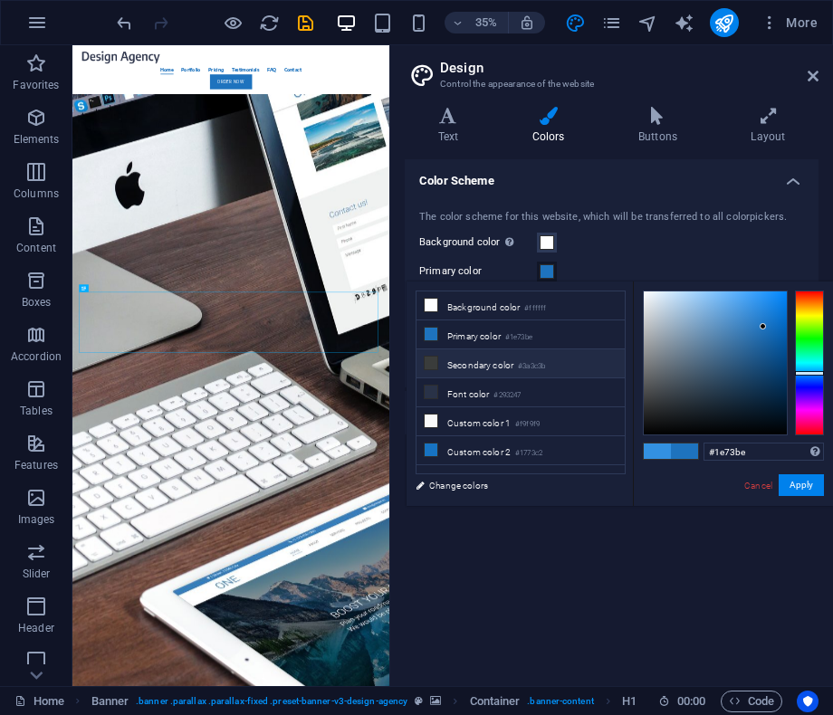
click at [543, 366] on small "#3a3c3b" at bounding box center [531, 366] width 27 height 13
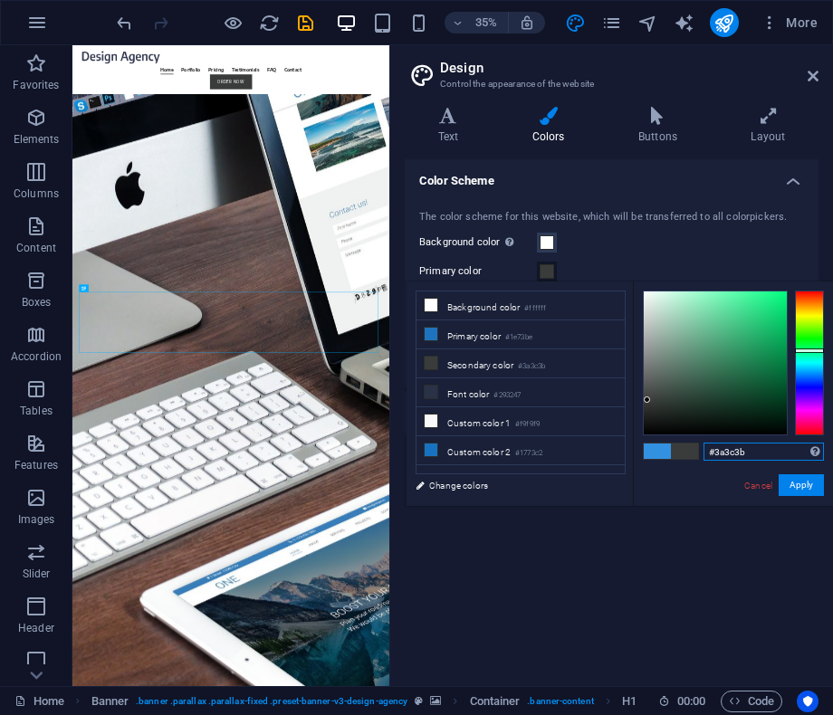
drag, startPoint x: 740, startPoint y: 450, endPoint x: 676, endPoint y: 441, distance: 64.0
click at [676, 441] on div "#3a3c3b Supported formats #0852ed rgb(8, 82, 237) rgba(8, 82, 237, 90%) hsv(221…" at bounding box center [733, 525] width 200 height 487
paste input "33333"
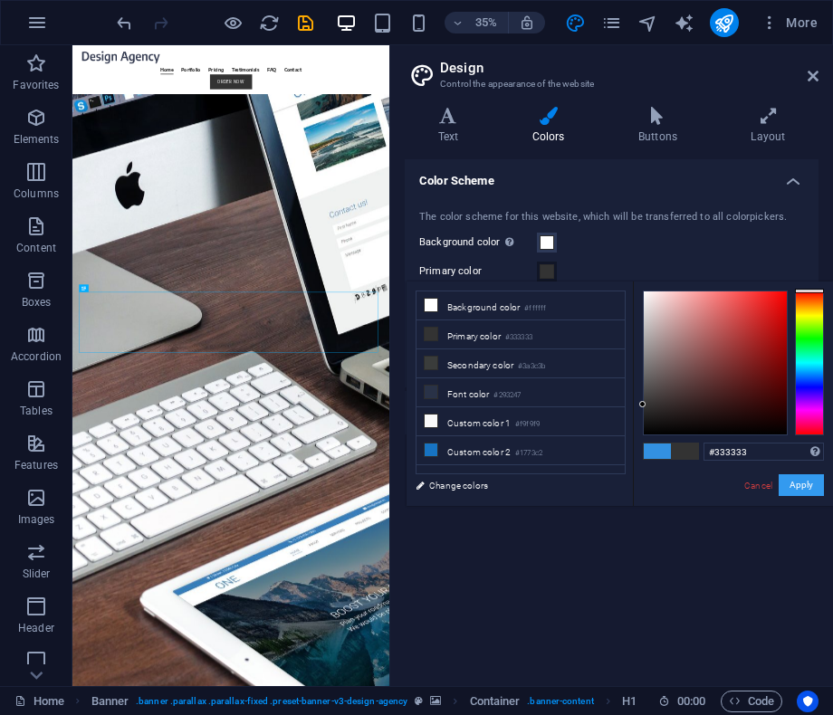
click at [804, 484] on button "Apply" at bounding box center [801, 485] width 45 height 22
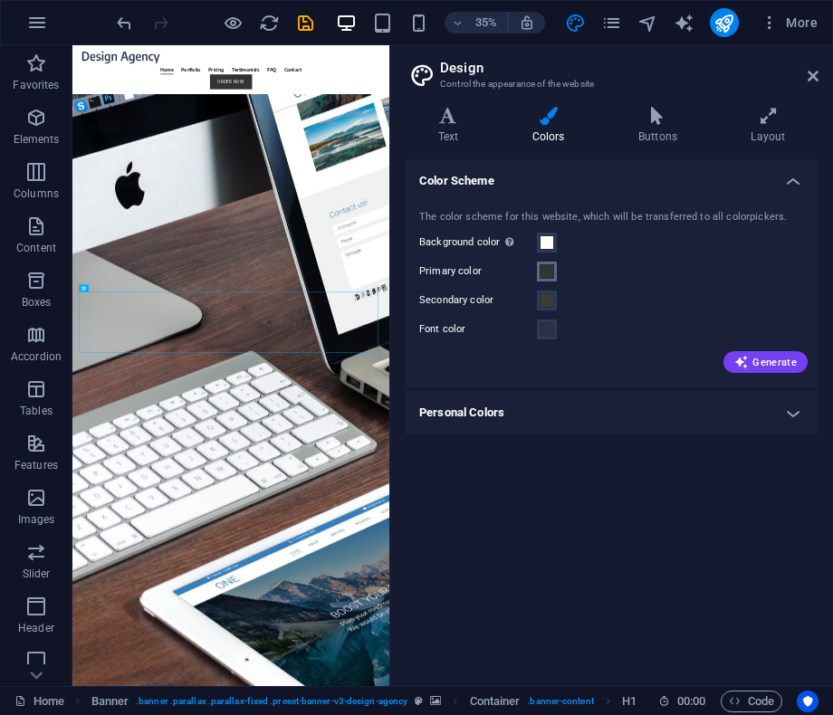
click at [547, 273] on span at bounding box center [547, 271] width 14 height 14
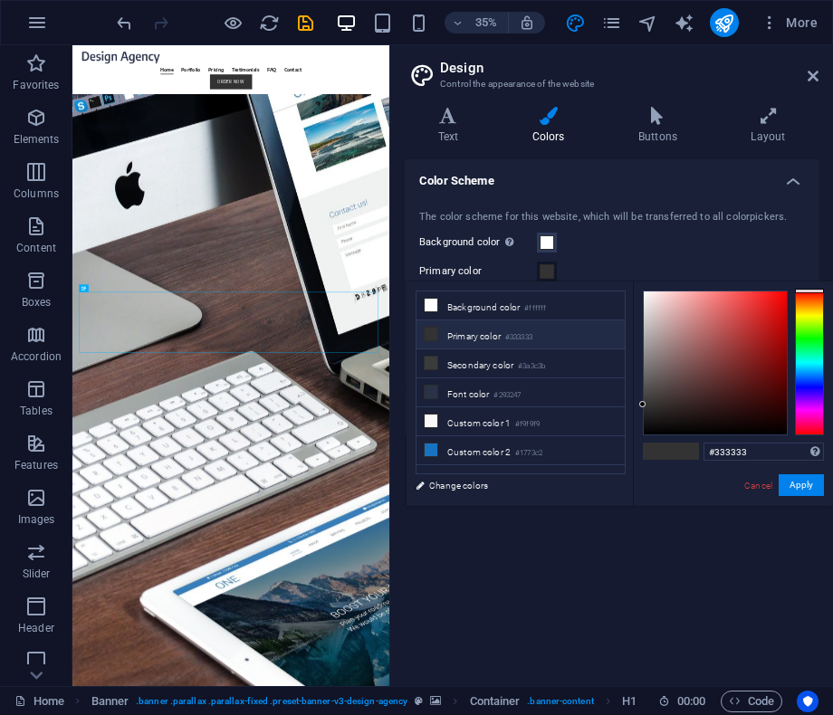
click at [523, 337] on small "#333333" at bounding box center [518, 337] width 27 height 13
click at [467, 330] on li "Primary color #333333" at bounding box center [520, 335] width 208 height 29
drag, startPoint x: 691, startPoint y: 435, endPoint x: 655, endPoint y: 426, distance: 37.3
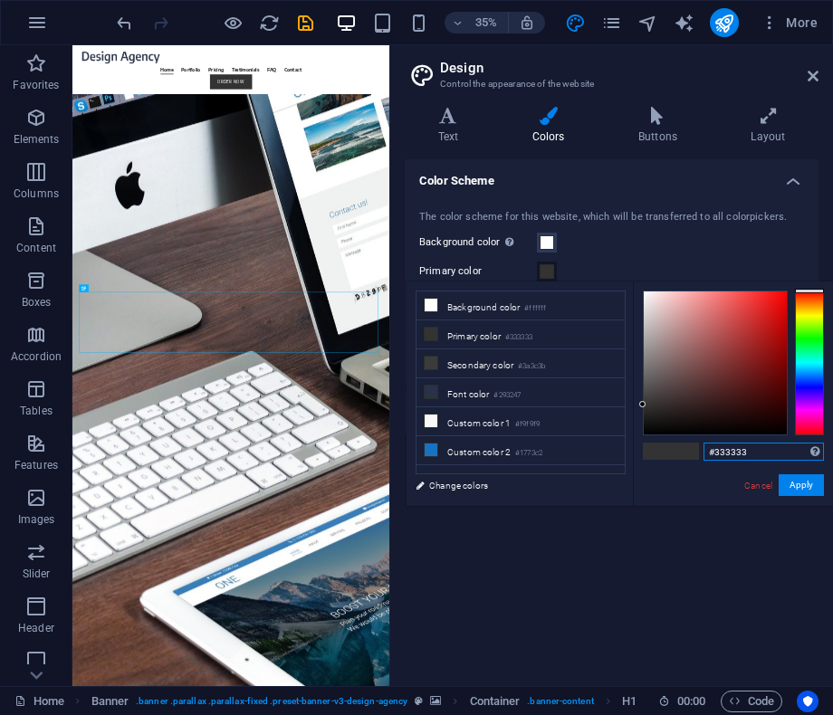
click at [662, 428] on div "#333333 Supported formats #0852ed rgb(8, 82, 237) rgba(8, 82, 237, 90%) hsv(221…" at bounding box center [733, 525] width 200 height 487
paste input "1E73BE"
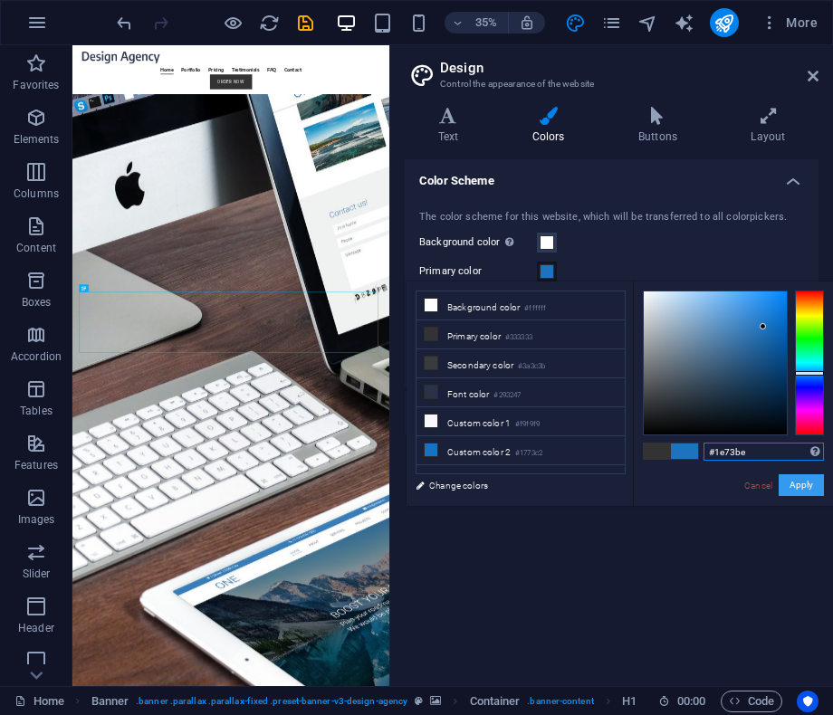
type input "#1e73be"
click at [800, 489] on button "Apply" at bounding box center [801, 485] width 45 height 22
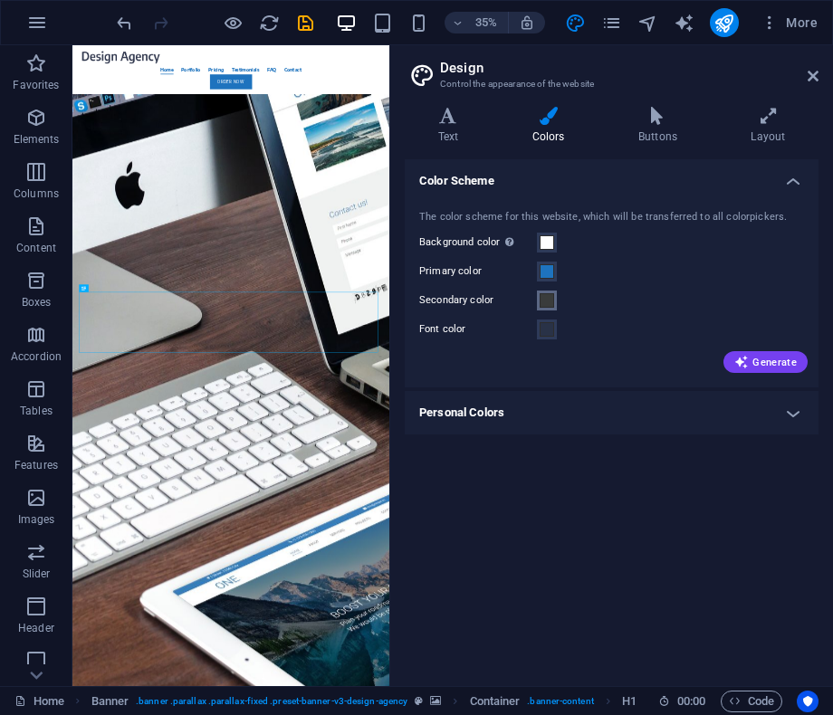
click at [544, 304] on span at bounding box center [547, 300] width 14 height 14
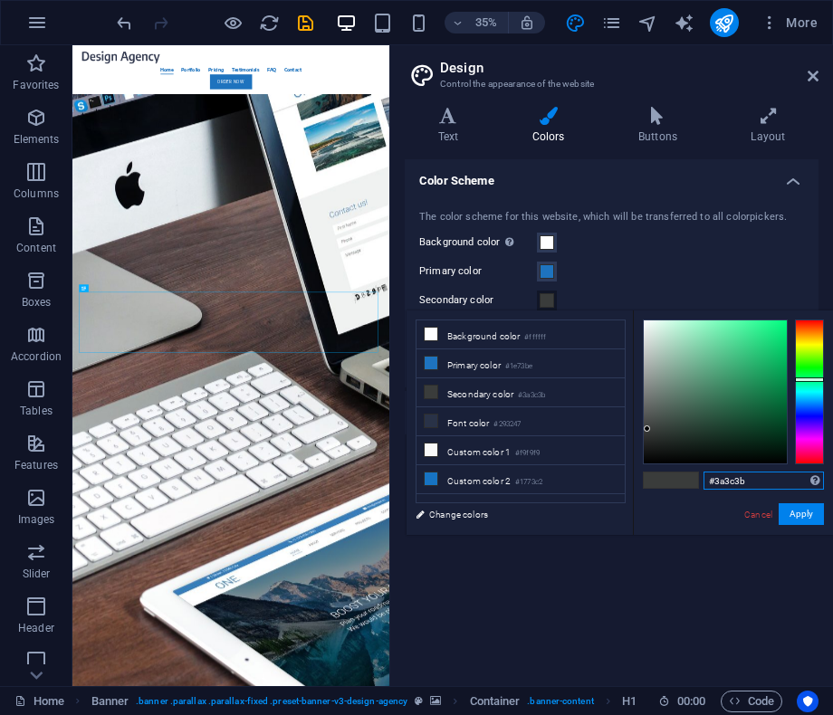
drag, startPoint x: 752, startPoint y: 477, endPoint x: 685, endPoint y: 476, distance: 67.0
click at [685, 477] on div "#3a3c3b Supported formats #0852ed rgb(8, 82, 237) rgba(8, 82, 237, 90%) hsv(221…" at bounding box center [733, 554] width 200 height 487
paste input "33333"
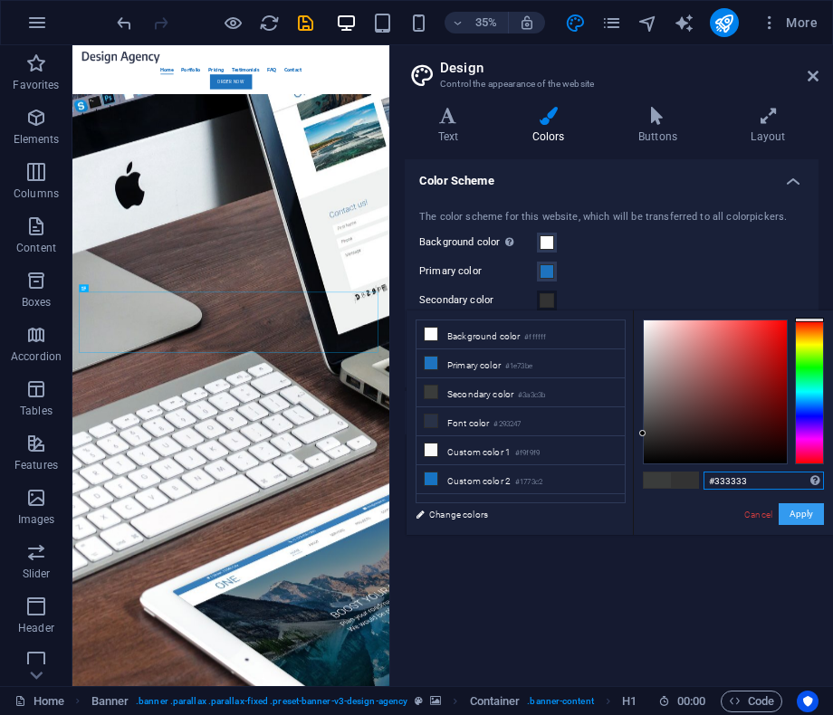
type input "#333333"
click at [795, 513] on button "Apply" at bounding box center [801, 514] width 45 height 22
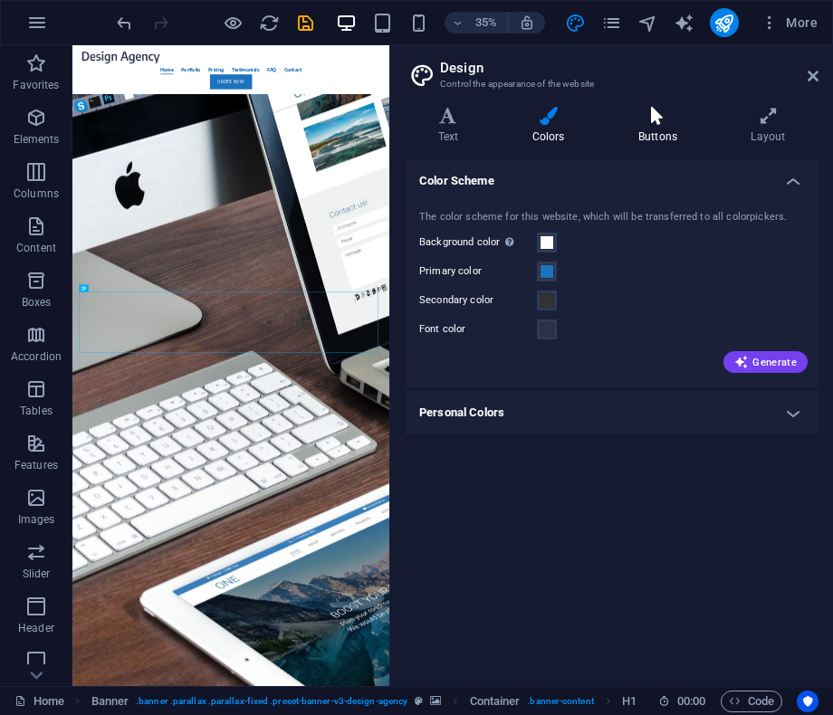
click at [663, 136] on h4 "Buttons" at bounding box center [661, 126] width 112 height 38
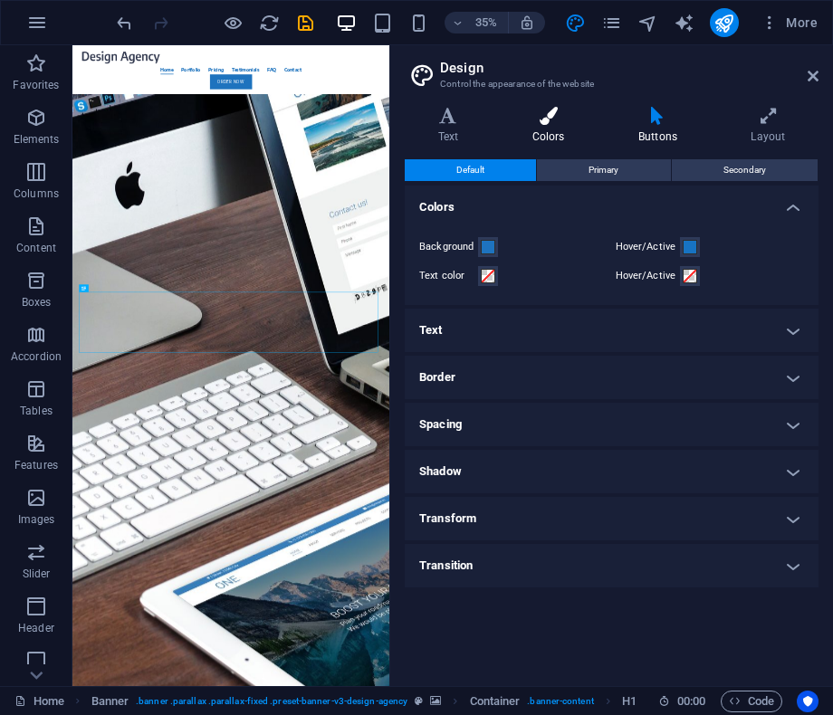
click at [551, 128] on h4 "Colors" at bounding box center [552, 126] width 106 height 38
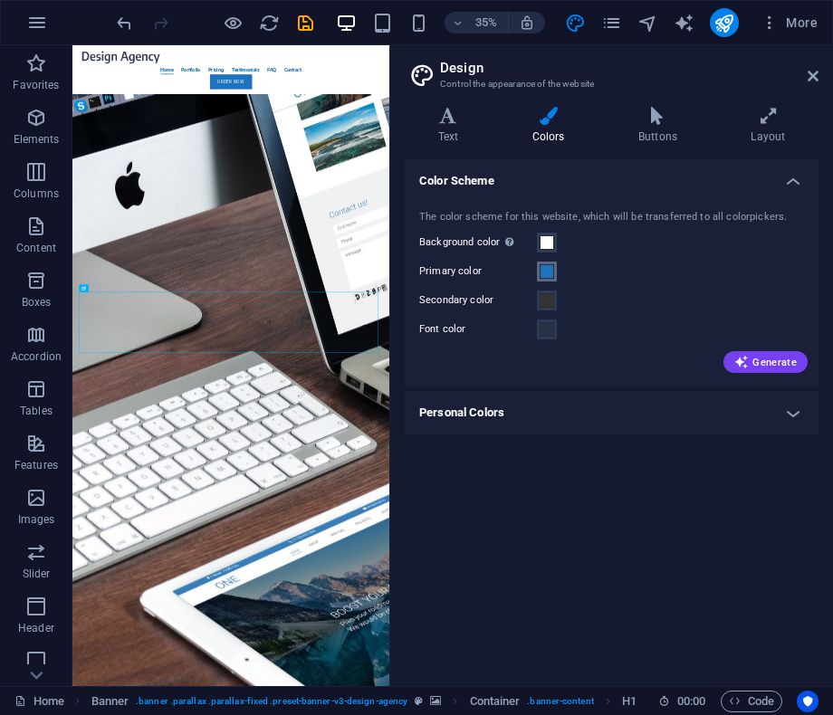
click at [549, 273] on span at bounding box center [547, 271] width 14 height 14
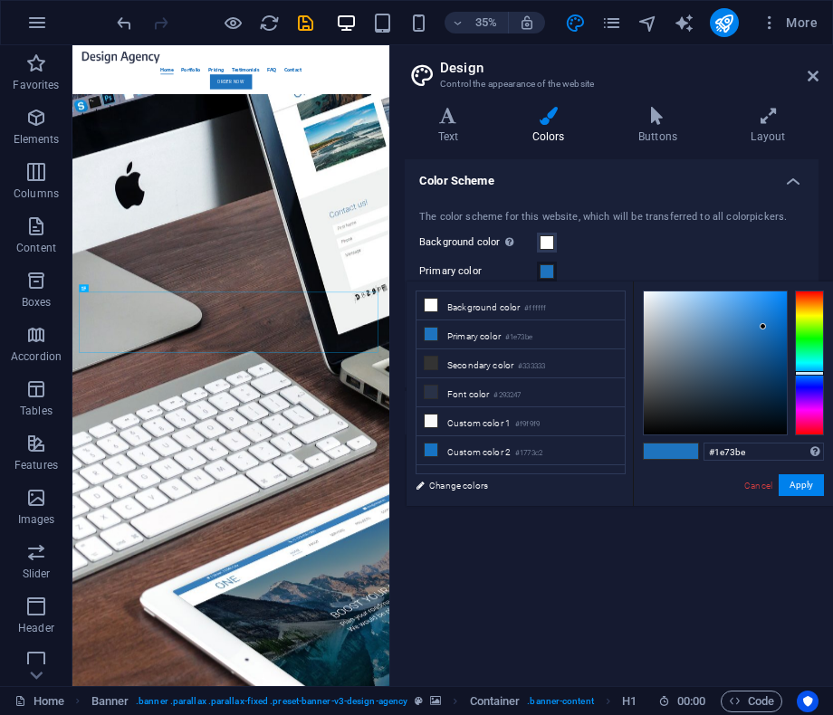
click at [549, 273] on span at bounding box center [547, 271] width 14 height 14
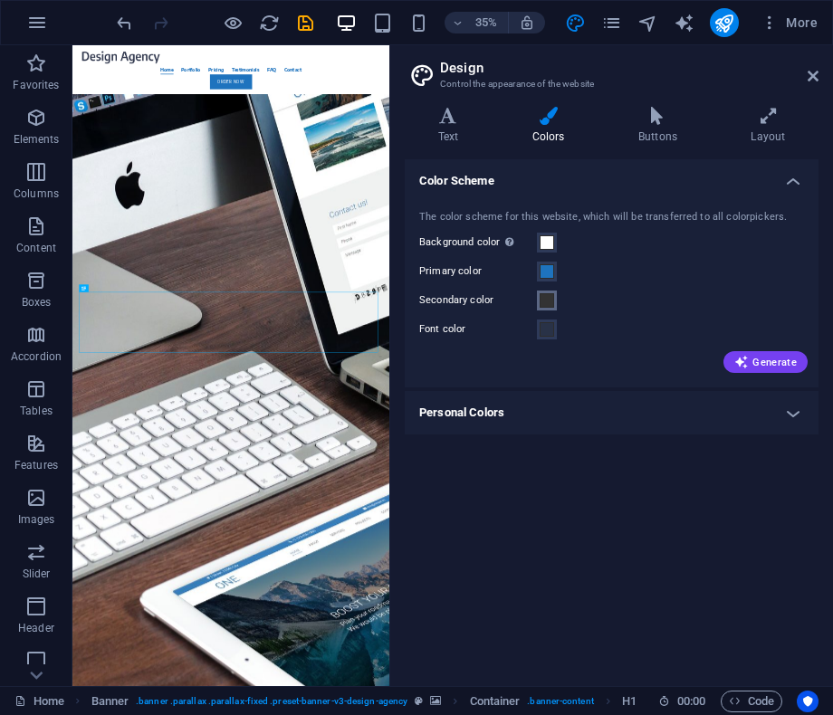
click at [546, 296] on span at bounding box center [547, 300] width 14 height 14
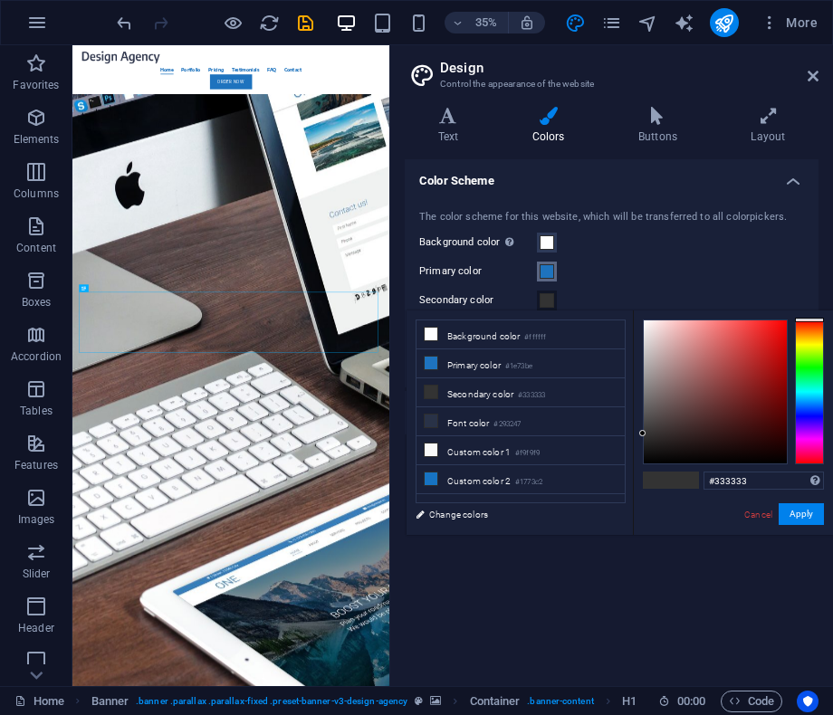
click at [551, 274] on span at bounding box center [547, 271] width 14 height 14
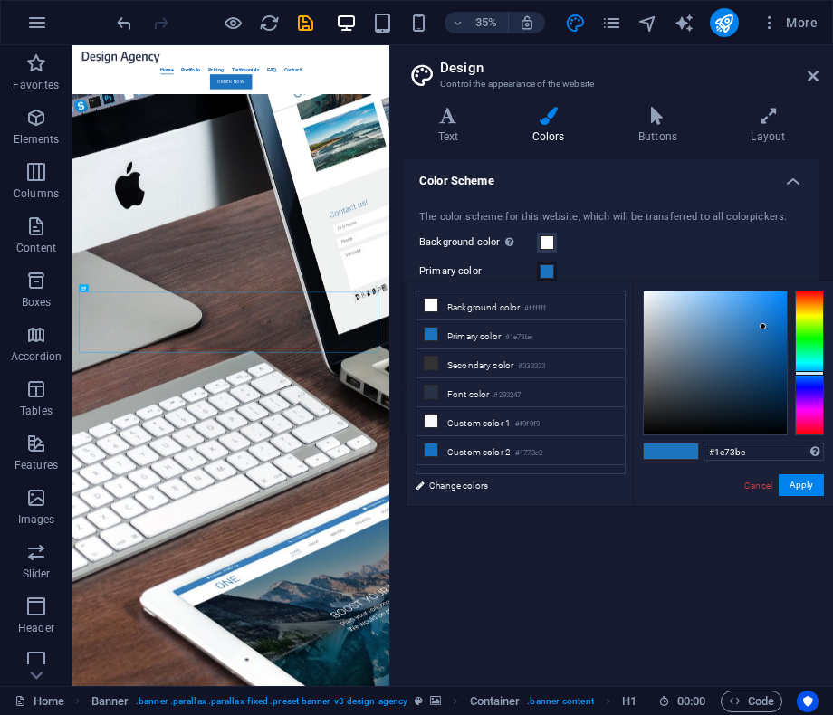
click at [551, 274] on span at bounding box center [547, 271] width 14 height 14
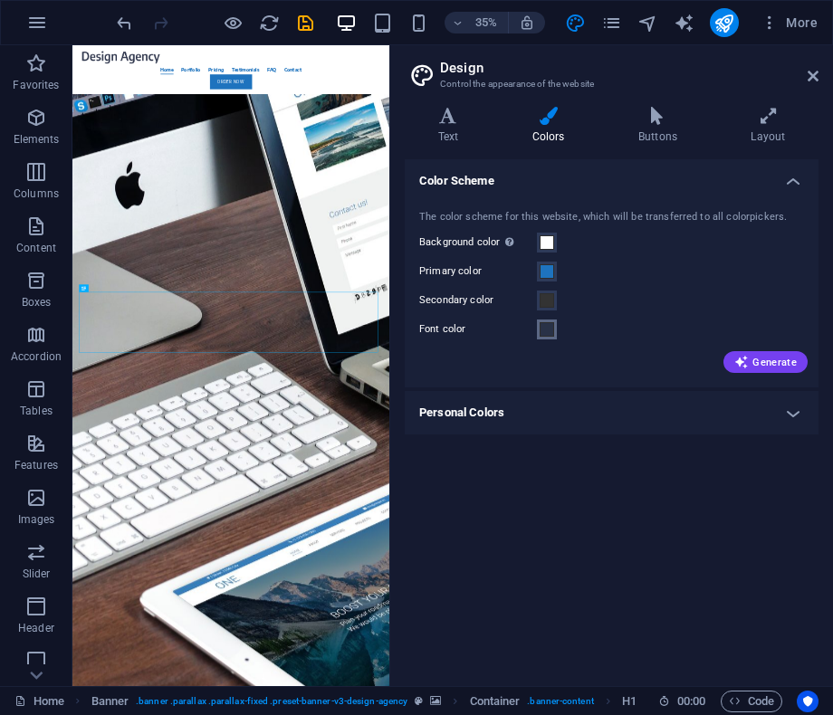
click at [545, 330] on span at bounding box center [547, 329] width 14 height 14
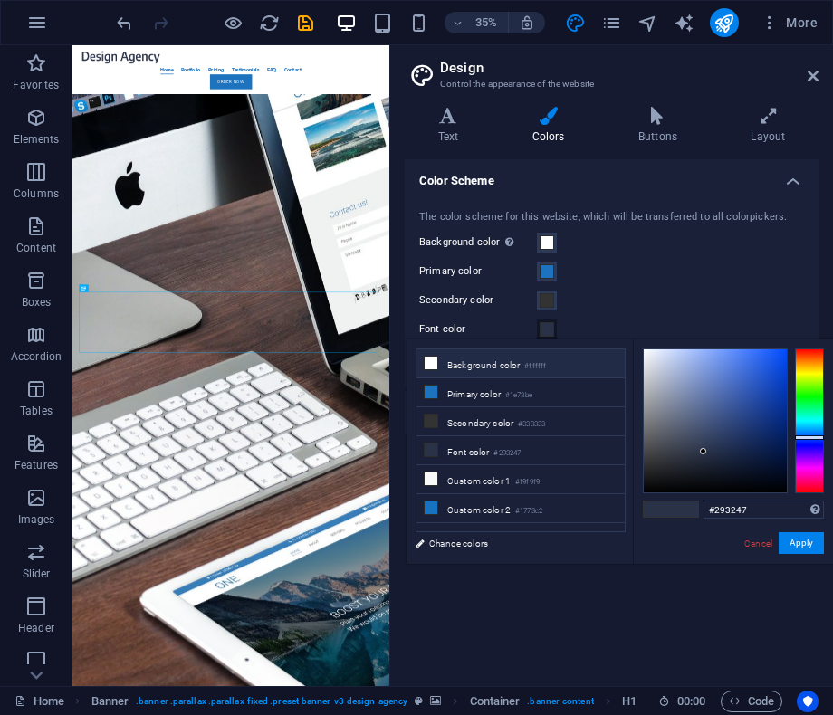
click at [493, 366] on li "Background color #ffffff" at bounding box center [520, 363] width 208 height 29
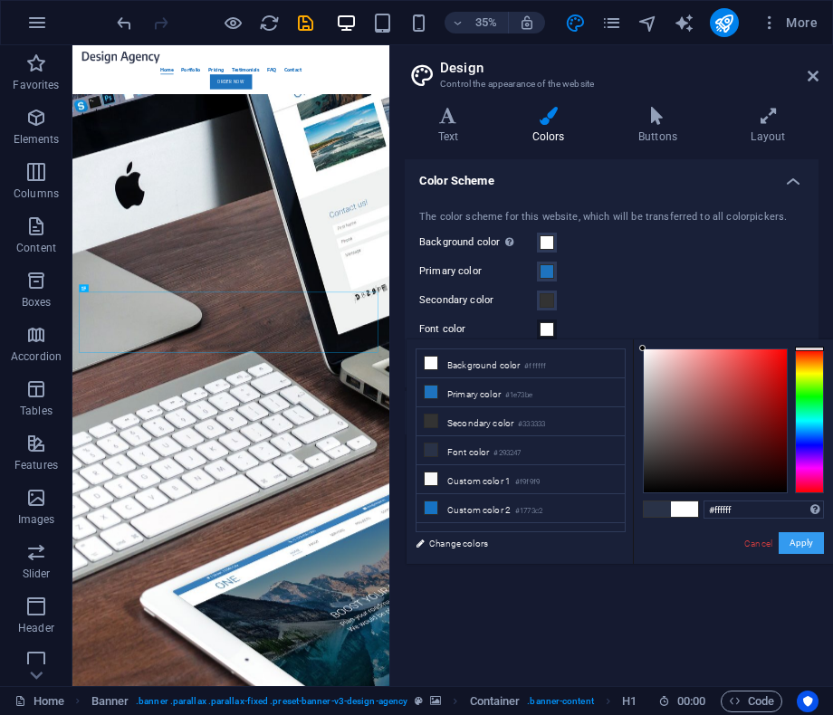
click at [809, 551] on button "Apply" at bounding box center [801, 543] width 45 height 22
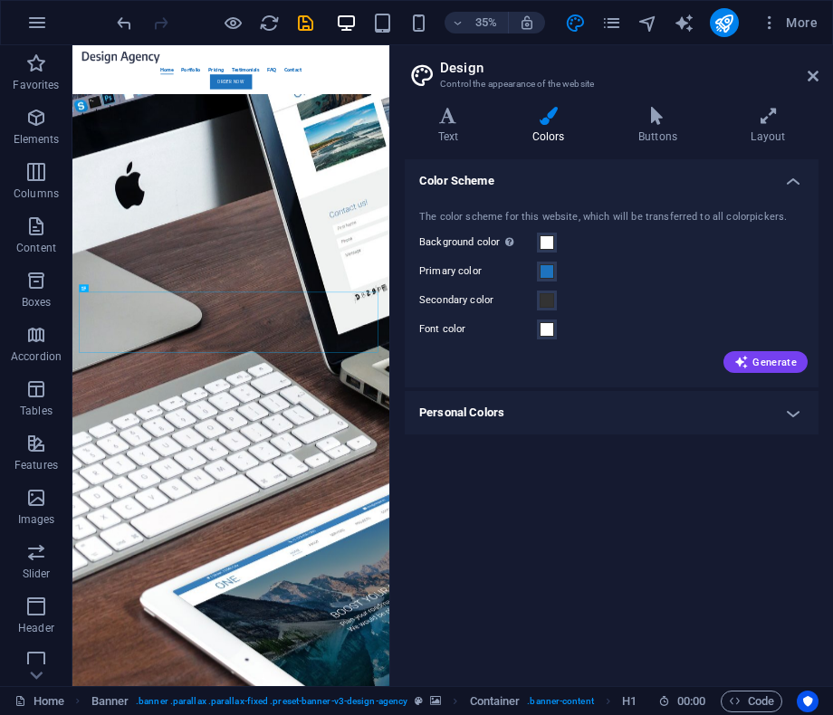
click at [727, 328] on div "Font color" at bounding box center [611, 330] width 385 height 22
click at [539, 328] on button "Font color" at bounding box center [547, 330] width 20 height 20
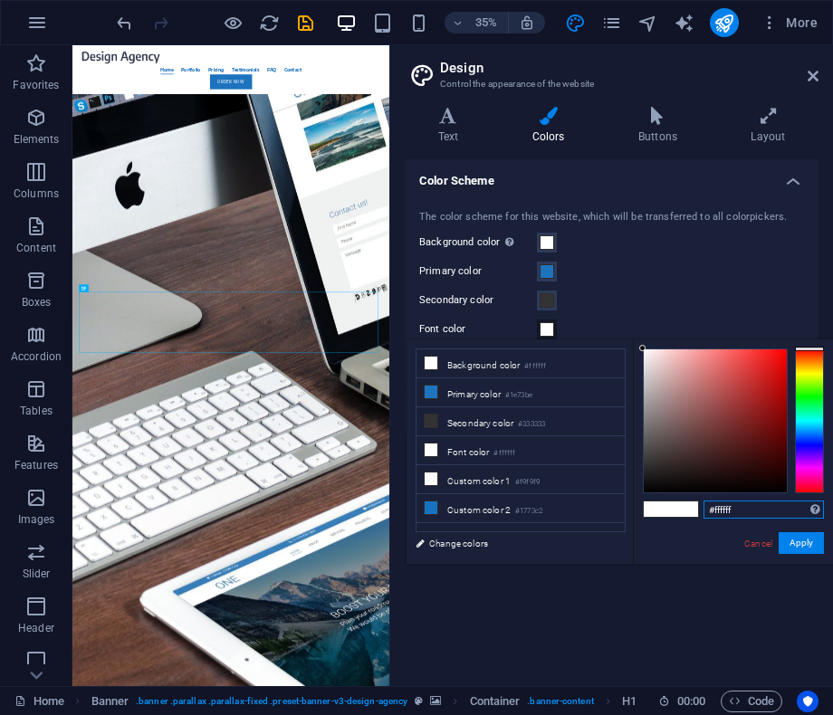
drag, startPoint x: 713, startPoint y: 509, endPoint x: 658, endPoint y: 504, distance: 54.5
click at [658, 504] on div "#ffffff Supported formats #0852ed rgb(8, 82, 237) rgba(8, 82, 237, 90%) hsv(221…" at bounding box center [733, 583] width 200 height 487
paste input "333333"
type input "#333333"
click at [802, 547] on button "Apply" at bounding box center [801, 543] width 45 height 22
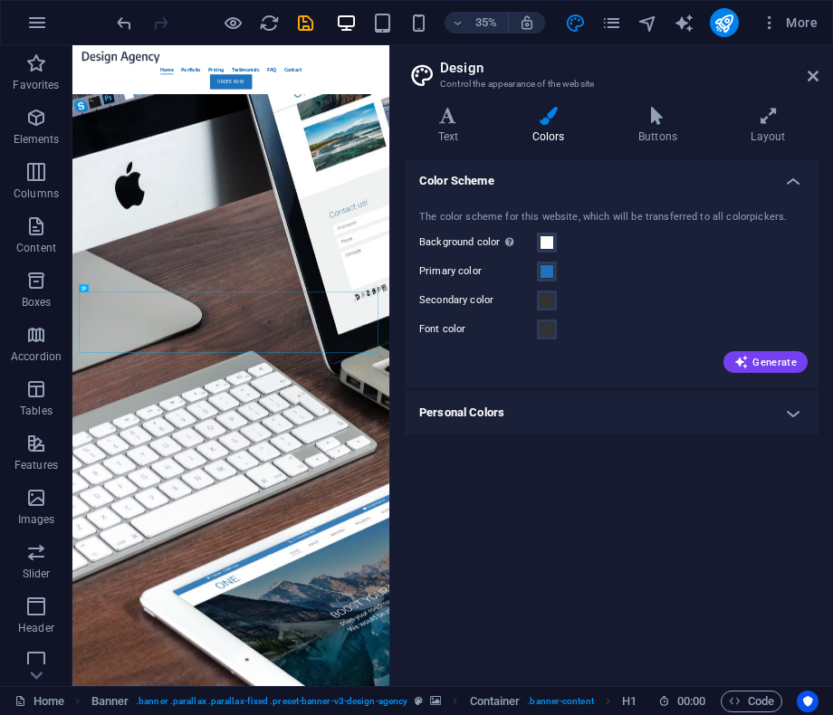
click at [649, 256] on div "The color scheme for this website, which will be transferred to all colorpicker…" at bounding box center [611, 290] width 421 height 196
click at [585, 420] on h4 "Personal Colors" at bounding box center [612, 412] width 414 height 43
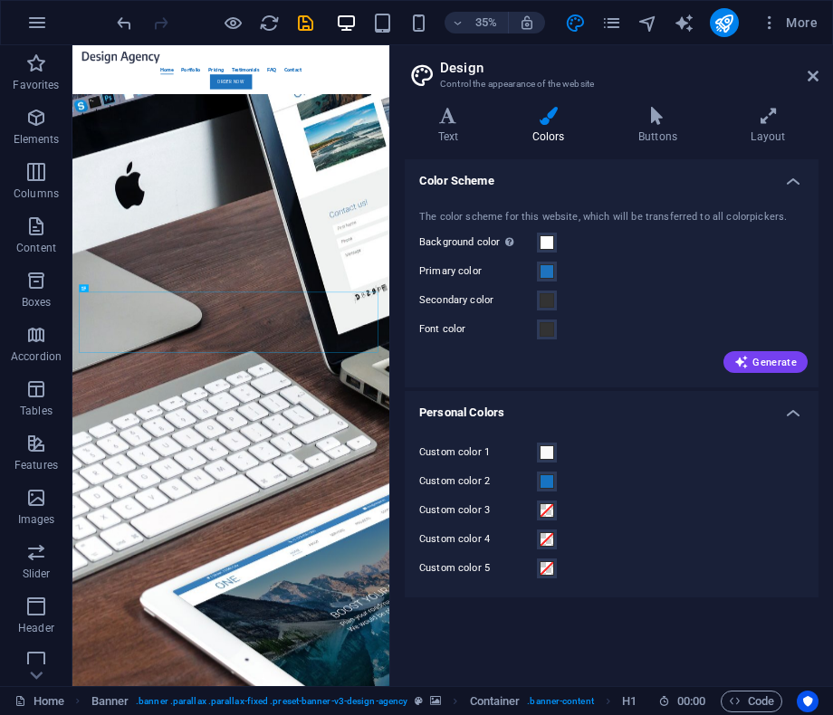
click at [586, 422] on h4 "Personal Colors" at bounding box center [612, 407] width 414 height 33
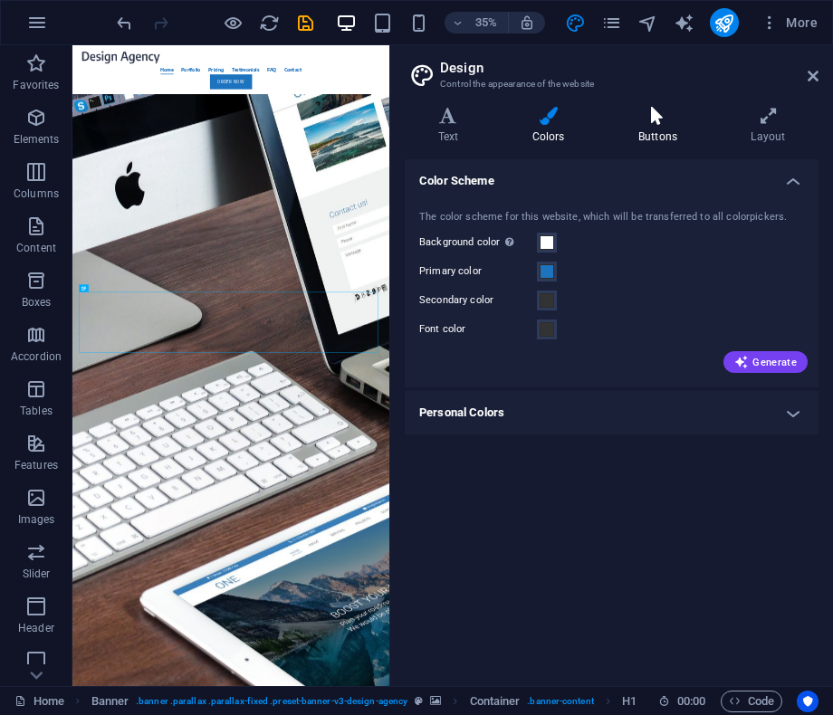
click at [650, 131] on h4 "Buttons" at bounding box center [661, 126] width 112 height 38
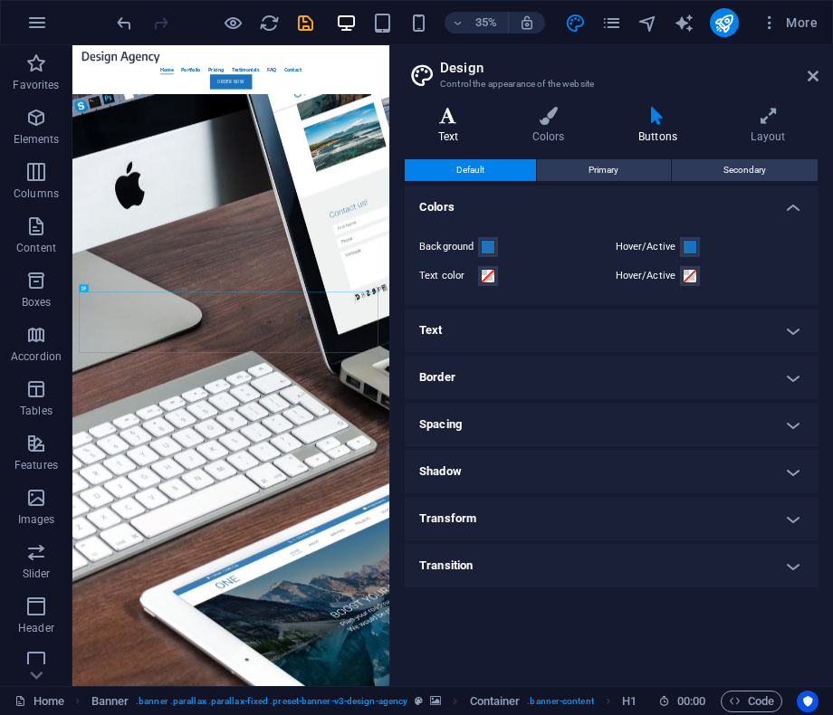
click at [454, 127] on h4 "Text" at bounding box center [452, 126] width 94 height 38
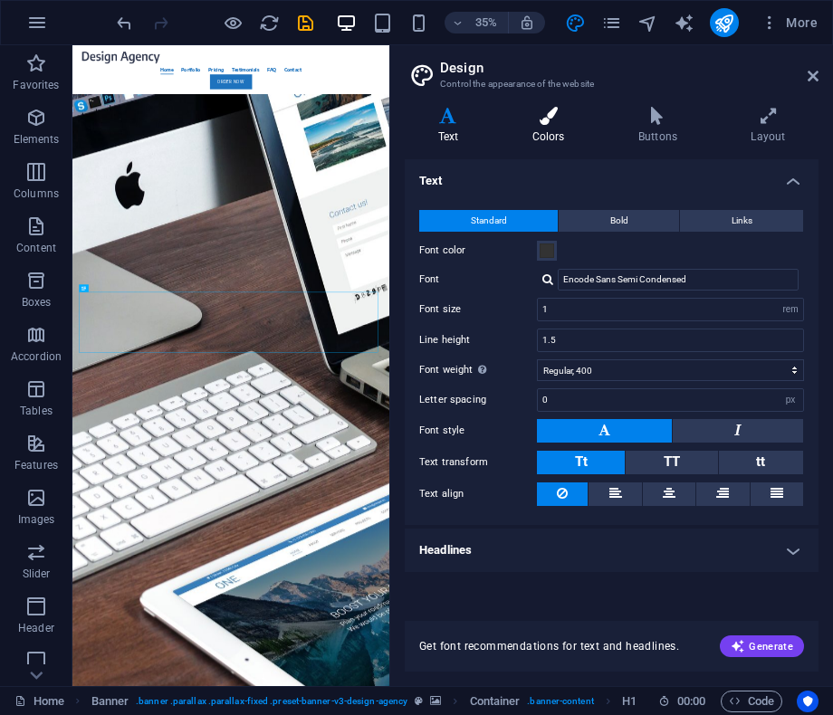
click at [569, 135] on h4 "Colors" at bounding box center [552, 126] width 106 height 38
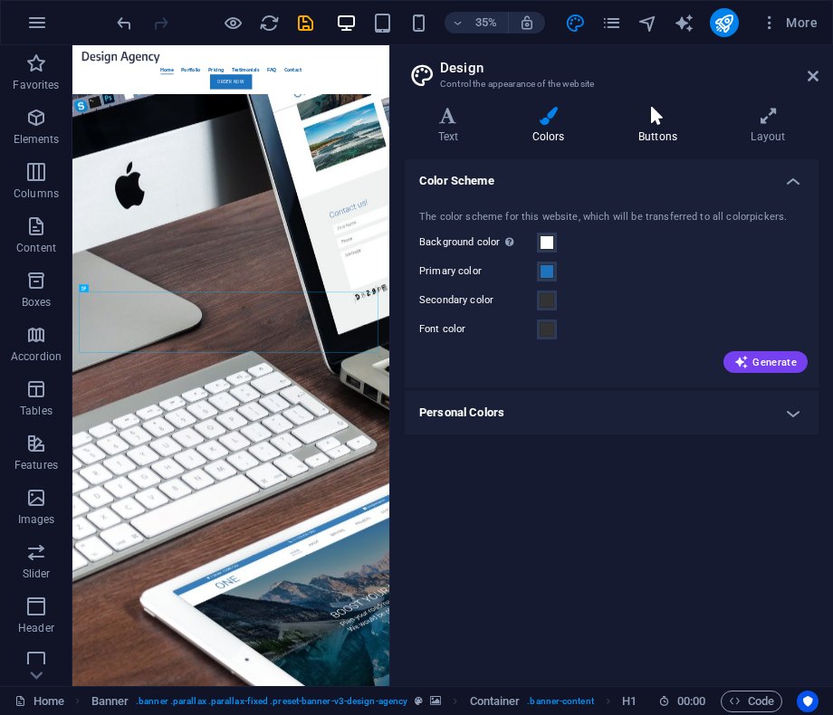
click at [653, 125] on h4 "Buttons" at bounding box center [661, 126] width 112 height 38
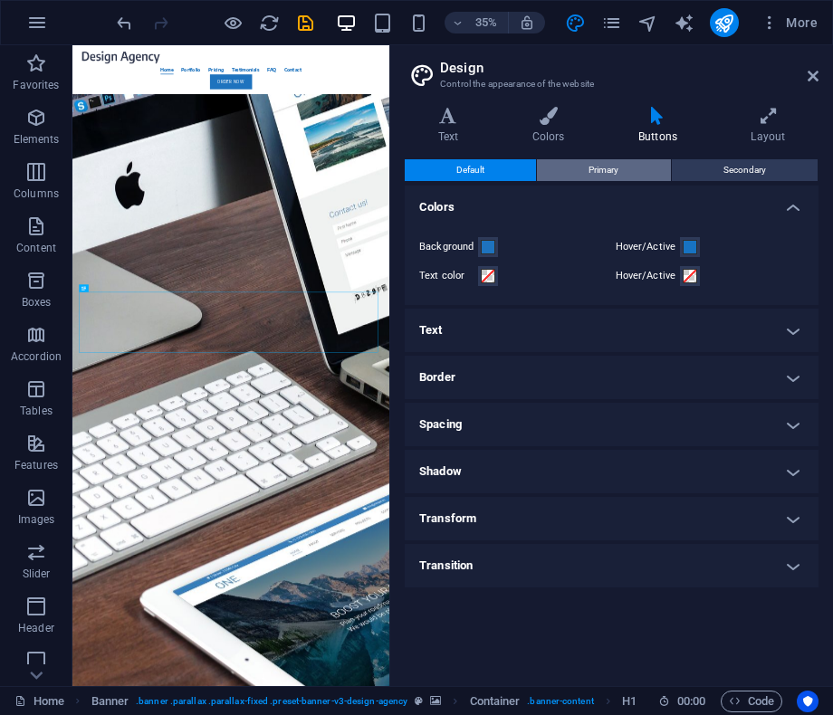
drag, startPoint x: 629, startPoint y: 165, endPoint x: 642, endPoint y: 166, distance: 12.7
click at [632, 165] on button "Primary" at bounding box center [603, 170] width 133 height 22
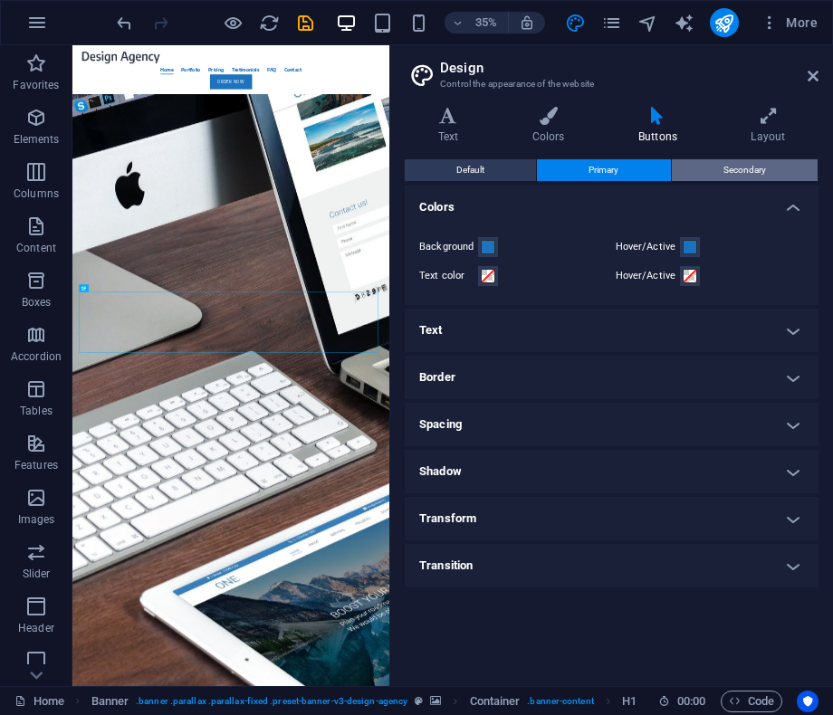
click at [722, 173] on button "Secondary" at bounding box center [745, 170] width 146 height 22
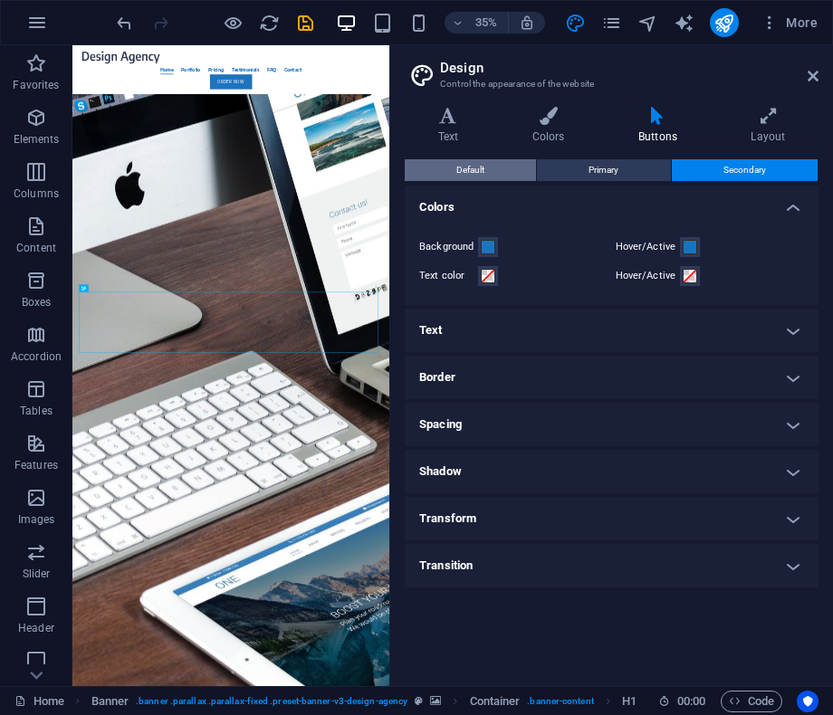
click at [524, 172] on button "Default" at bounding box center [470, 170] width 131 height 22
click at [483, 246] on span at bounding box center [488, 247] width 14 height 14
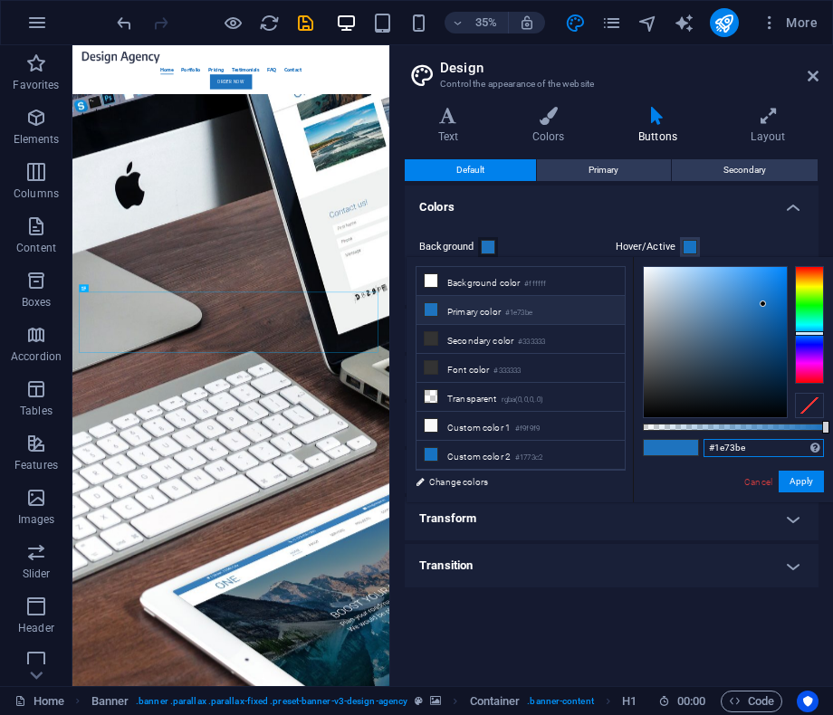
drag, startPoint x: 692, startPoint y: 445, endPoint x: 703, endPoint y: 450, distance: 12.1
click at [688, 445] on div "#1e73be Supported formats #0852ed rgb(8, 82, 237) rgba(8, 82, 237, 90%) hsv(221…" at bounding box center [733, 511] width 200 height 508
paste input "text"
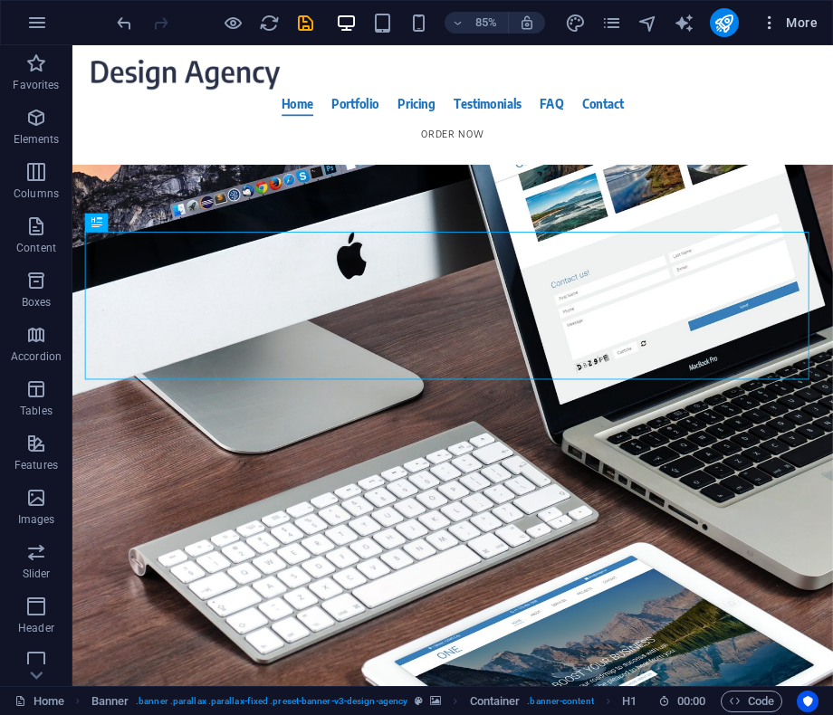
click at [771, 24] on icon "button" at bounding box center [770, 23] width 18 height 18
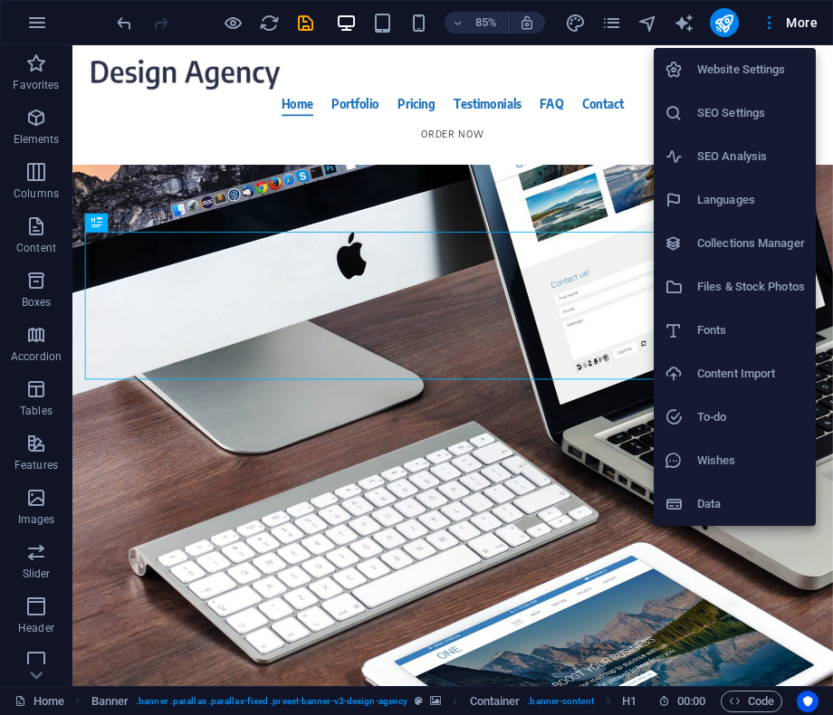
click at [725, 69] on h6 "Website Settings" at bounding box center [751, 70] width 108 height 22
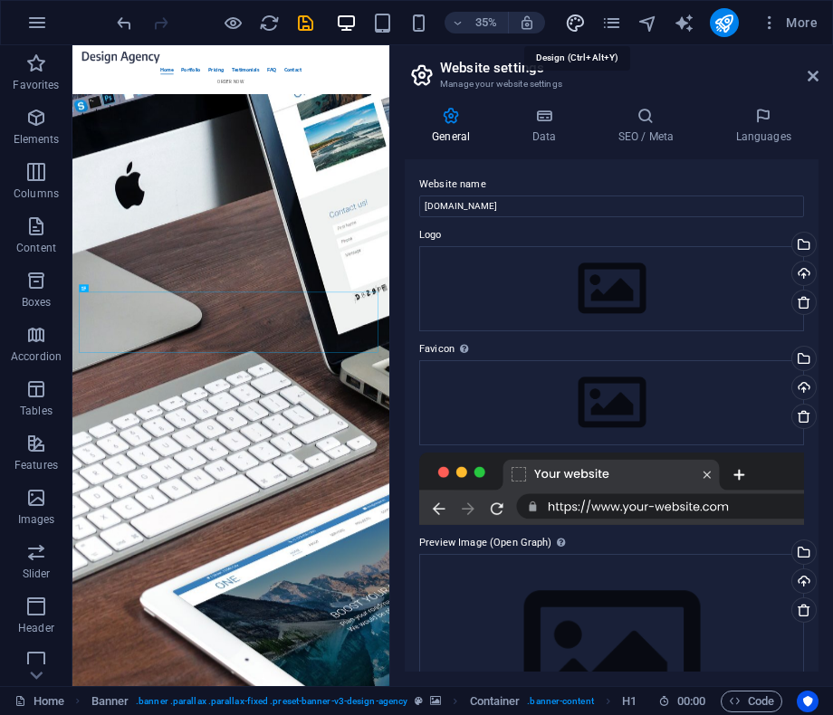
click at [577, 24] on icon "design" at bounding box center [575, 23] width 21 height 21
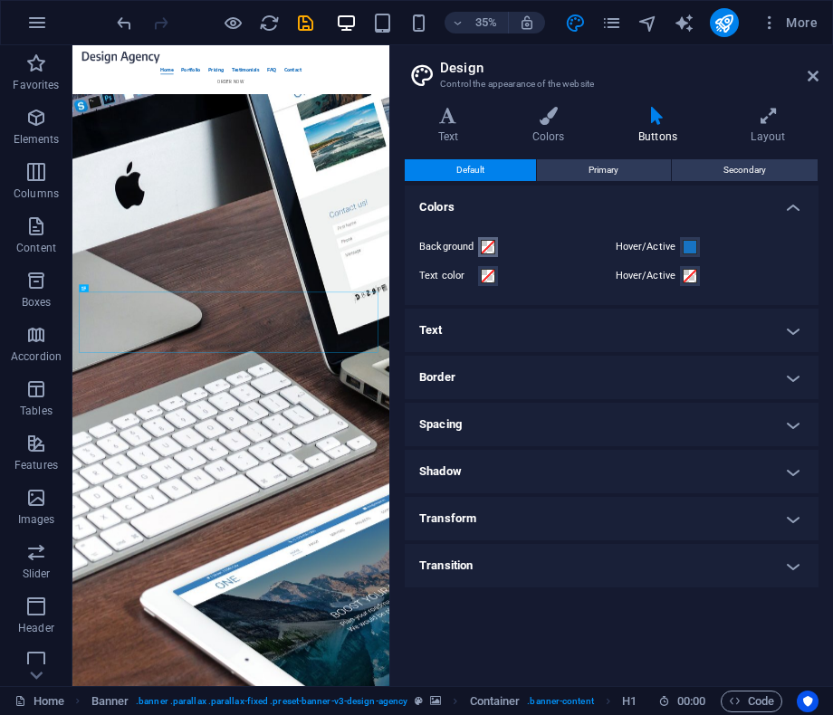
click at [488, 248] on span at bounding box center [488, 247] width 14 height 14
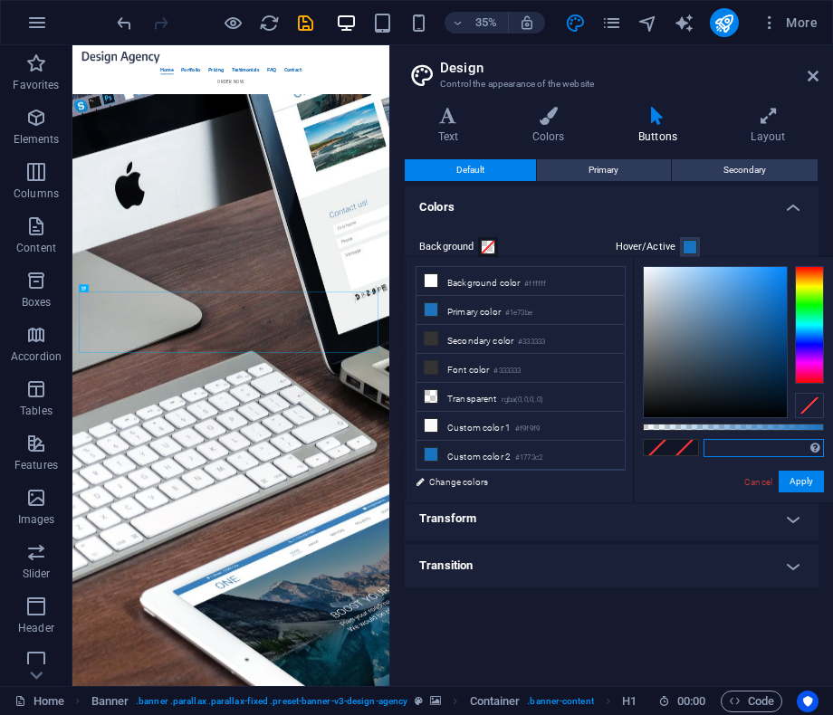
click at [745, 447] on input "text" at bounding box center [763, 448] width 120 height 18
paste input "#0078D4"
type input "#0078d4"
click at [813, 483] on button "Apply" at bounding box center [801, 482] width 45 height 22
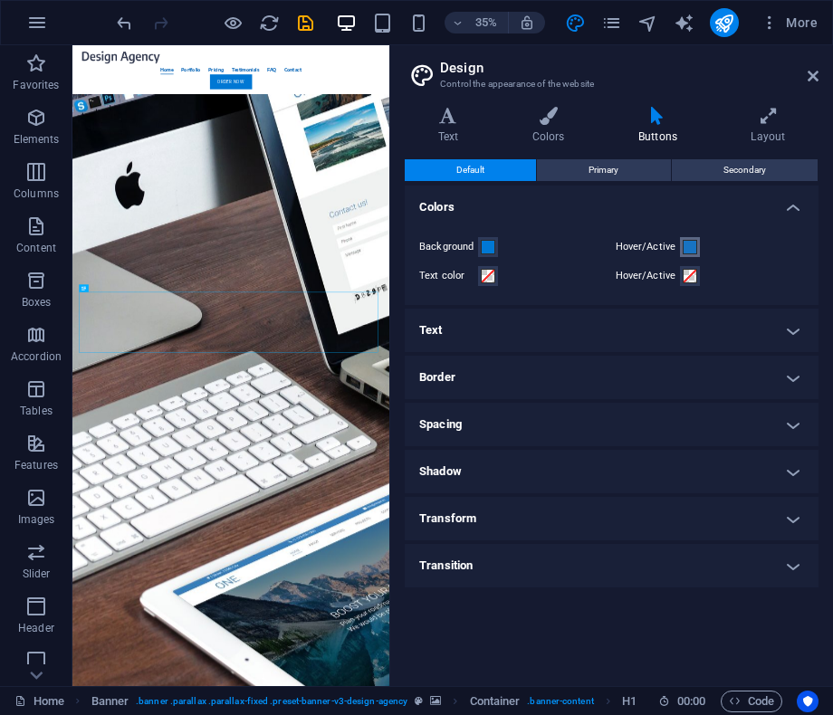
click at [683, 250] on span at bounding box center [690, 247] width 14 height 14
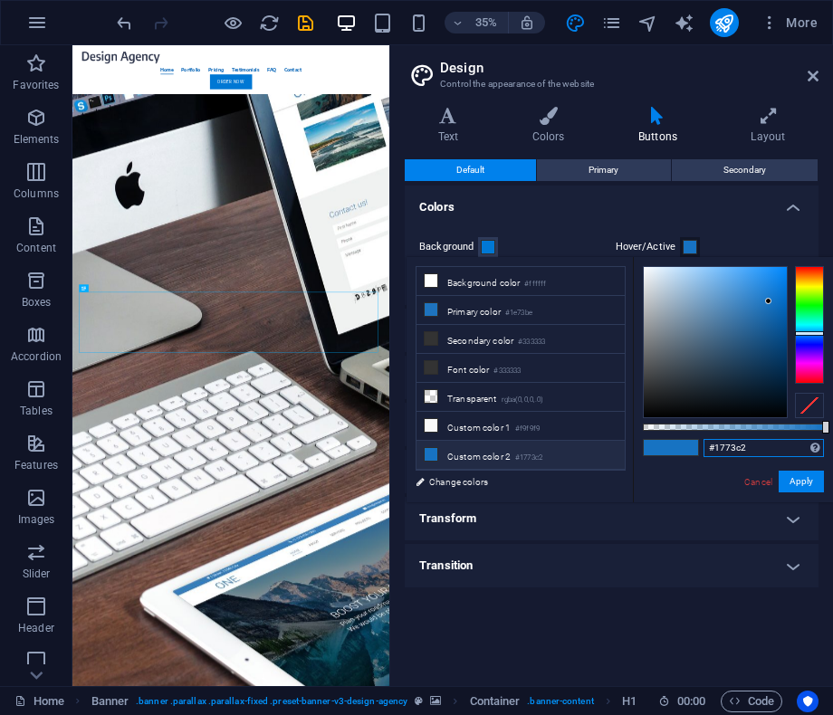
drag, startPoint x: 726, startPoint y: 455, endPoint x: 708, endPoint y: 454, distance: 18.1
click at [708, 455] on input "#1773c2" at bounding box center [763, 448] width 120 height 18
paste input "FFC107"
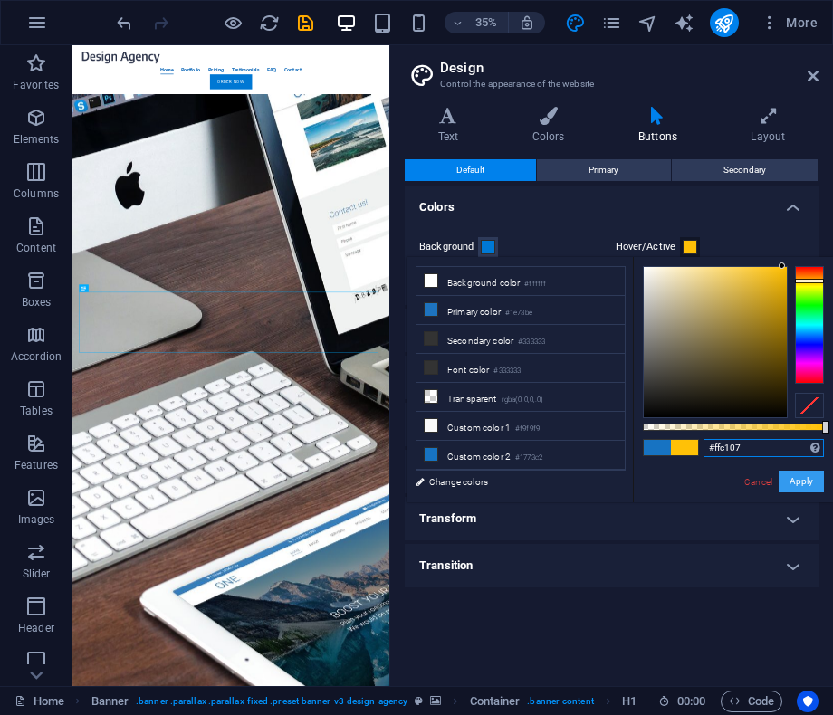
type input "#ffc107"
click at [810, 475] on button "Apply" at bounding box center [801, 482] width 45 height 22
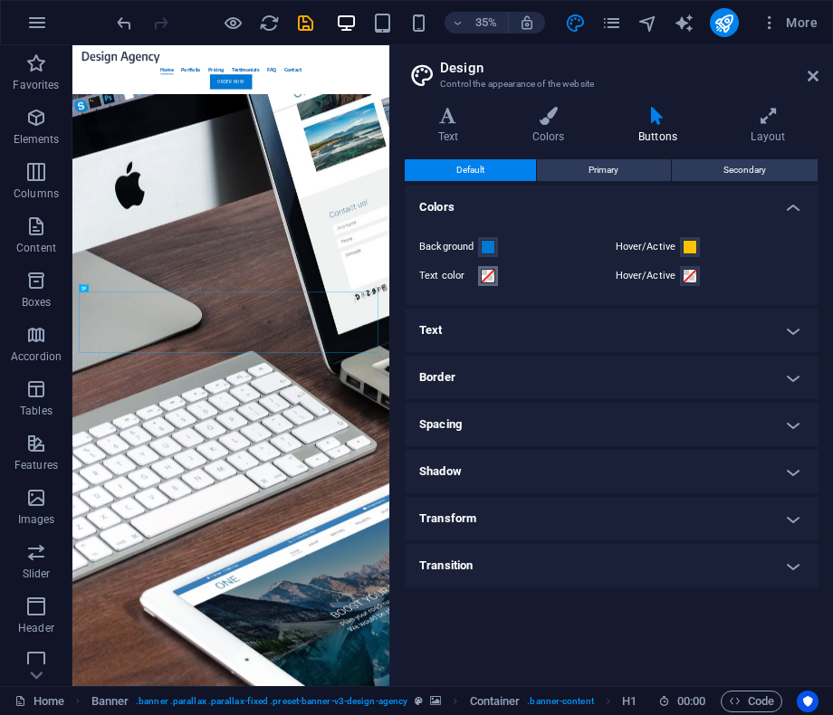
click at [489, 272] on span at bounding box center [488, 276] width 14 height 14
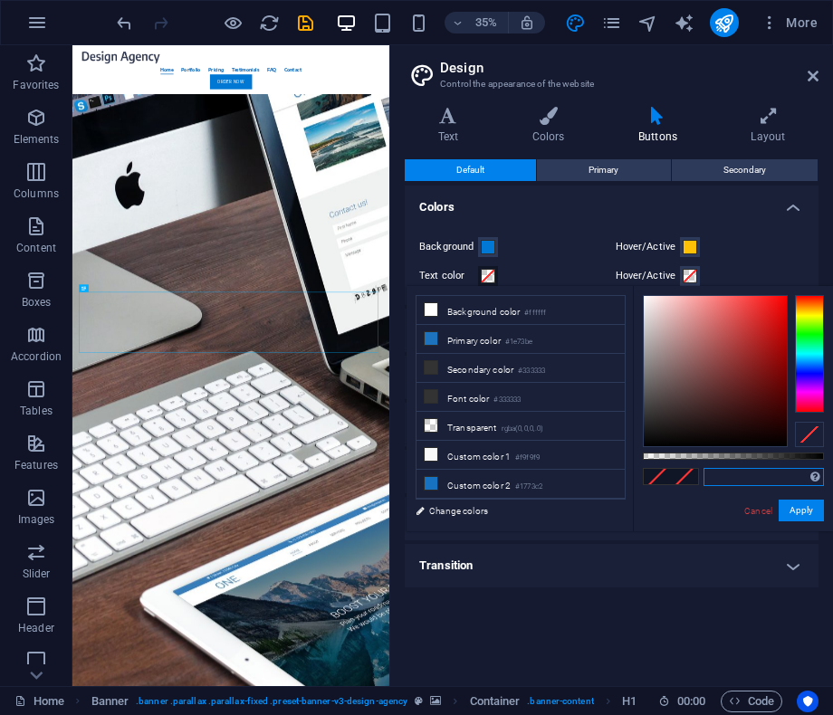
click at [720, 480] on input "text" at bounding box center [763, 477] width 120 height 18
paste input "#FFFFFF"
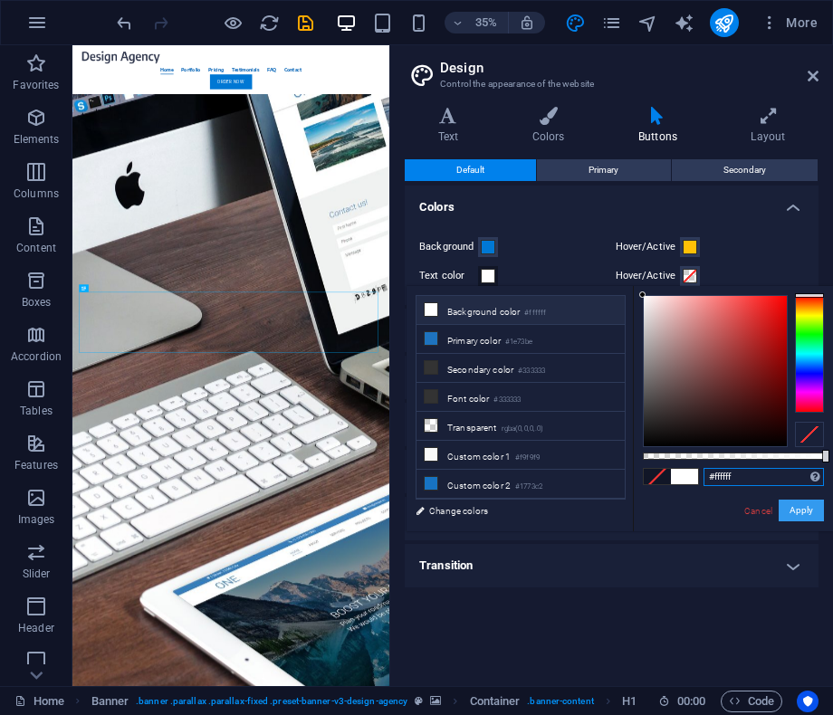
type input "#ffffff"
click at [812, 506] on button "Apply" at bounding box center [801, 511] width 45 height 22
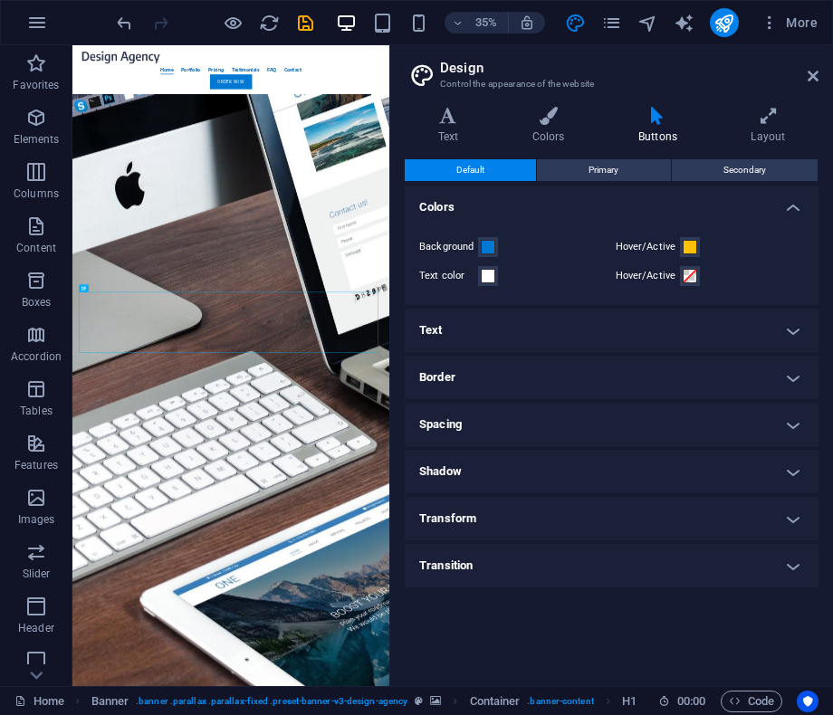
click at [764, 261] on div "Background Hover/Active Text color Hover/Active" at bounding box center [611, 261] width 421 height 87
